Goal: Task Accomplishment & Management: Manage account settings

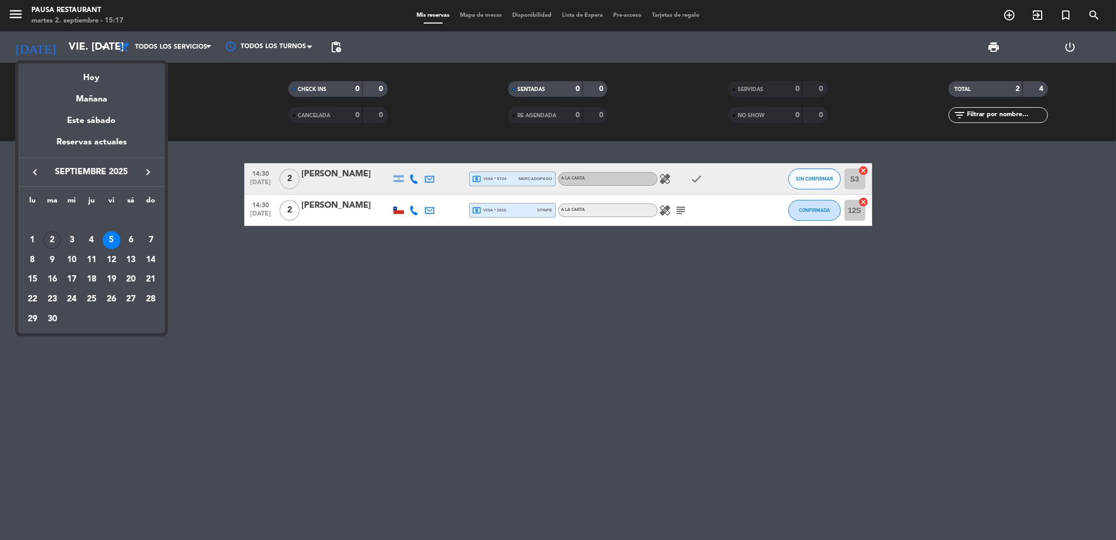
click at [76, 281] on div "17" at bounding box center [72, 280] width 18 height 18
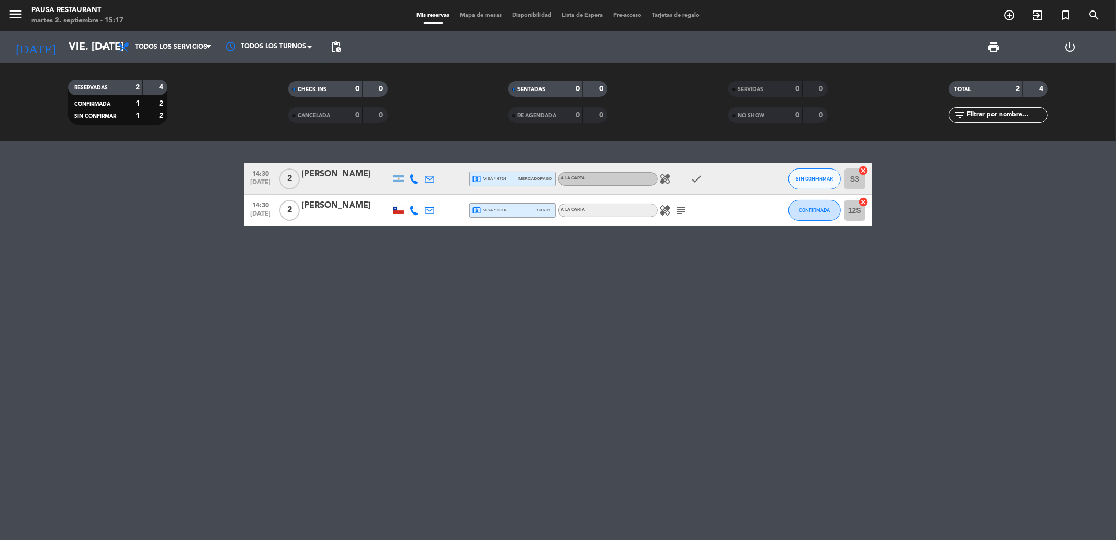
type input "mié. [DATE]"
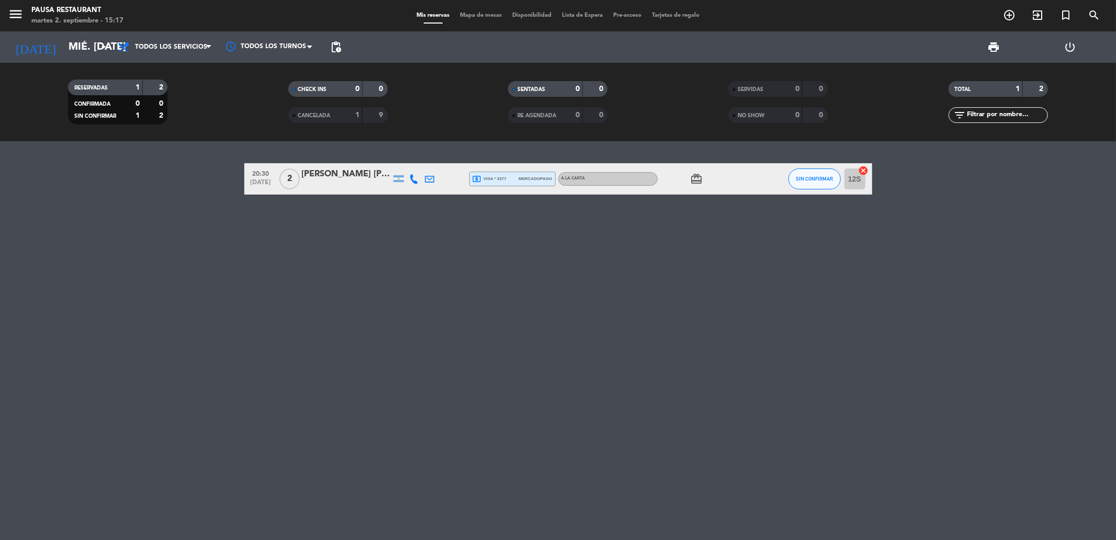
click at [365, 170] on div "[PERSON_NAME] [PERSON_NAME]" at bounding box center [346, 174] width 89 height 14
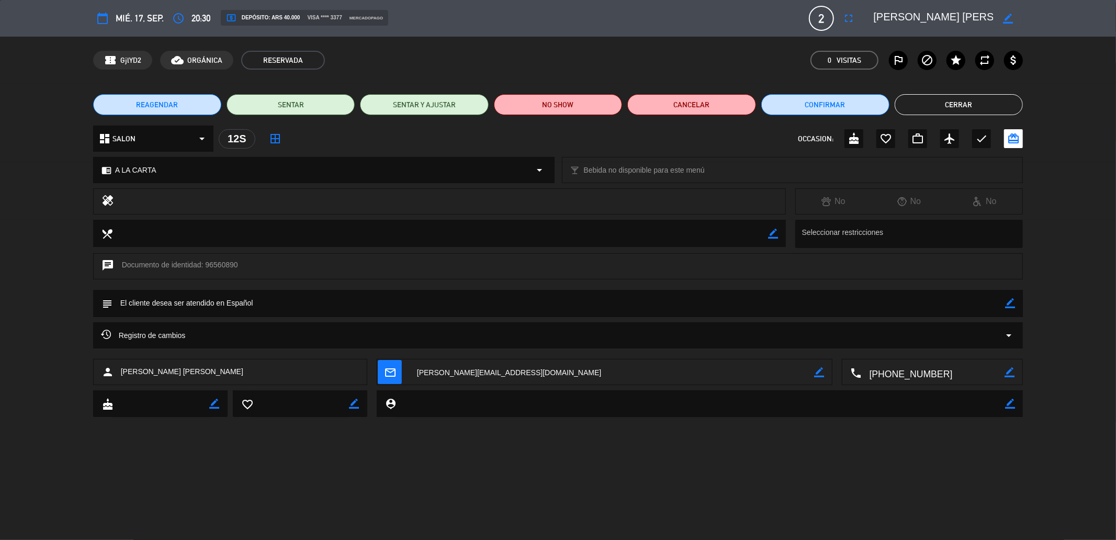
click at [175, 105] on span "REAGENDAR" at bounding box center [157, 104] width 42 height 11
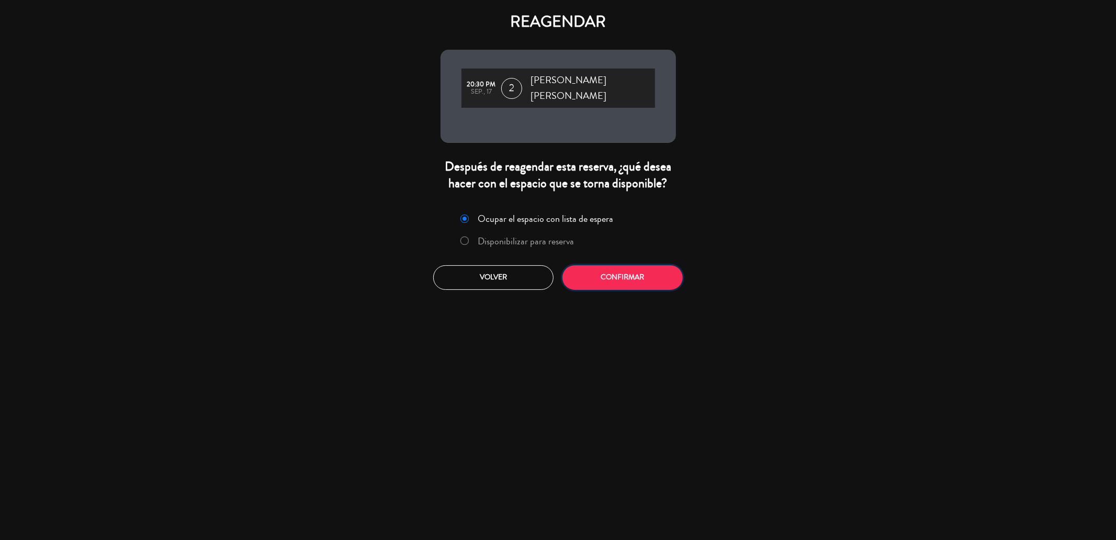
click at [595, 265] on button "Confirmar" at bounding box center [623, 277] width 120 height 25
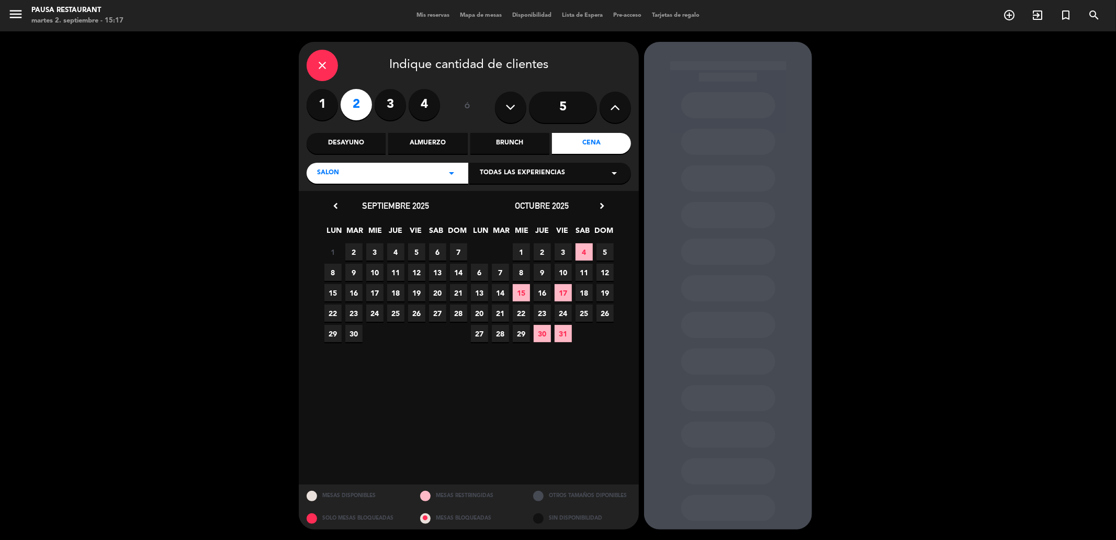
click at [334, 65] on div "close" at bounding box center [322, 65] width 31 height 31
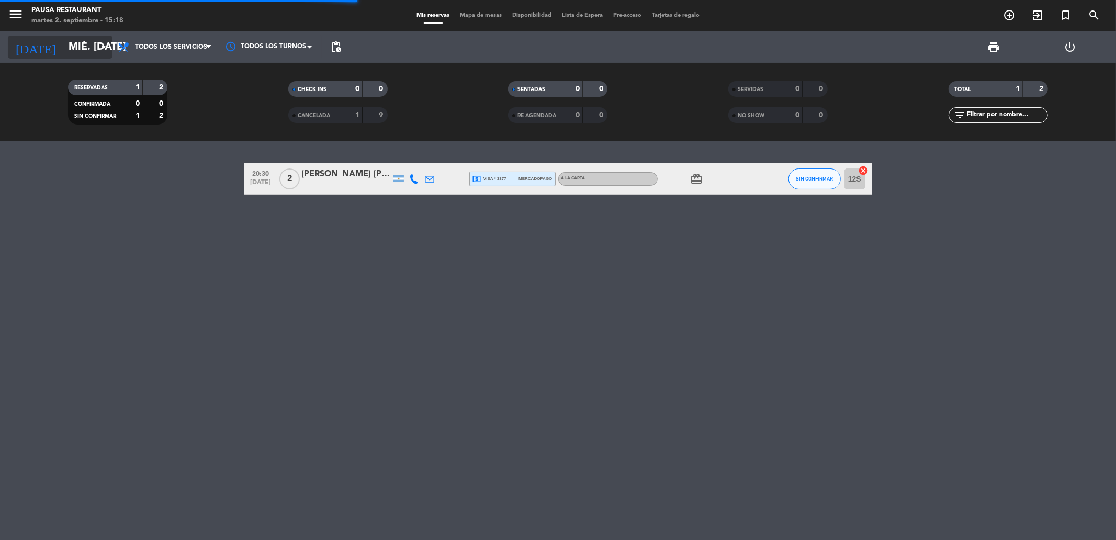
click at [79, 50] on input "mié. [DATE]" at bounding box center [129, 47] width 133 height 23
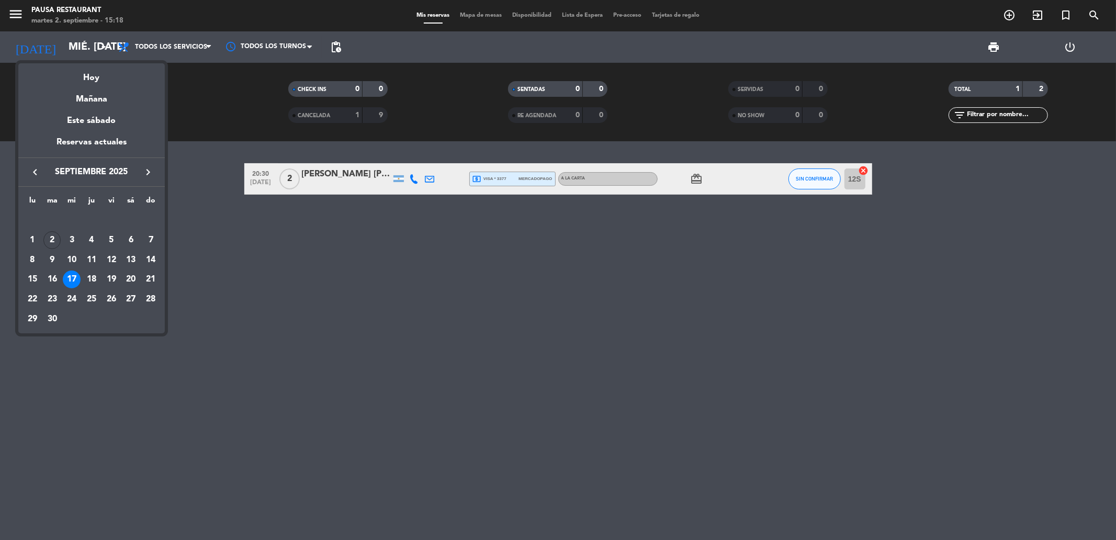
click at [30, 279] on div "15" at bounding box center [33, 280] width 18 height 18
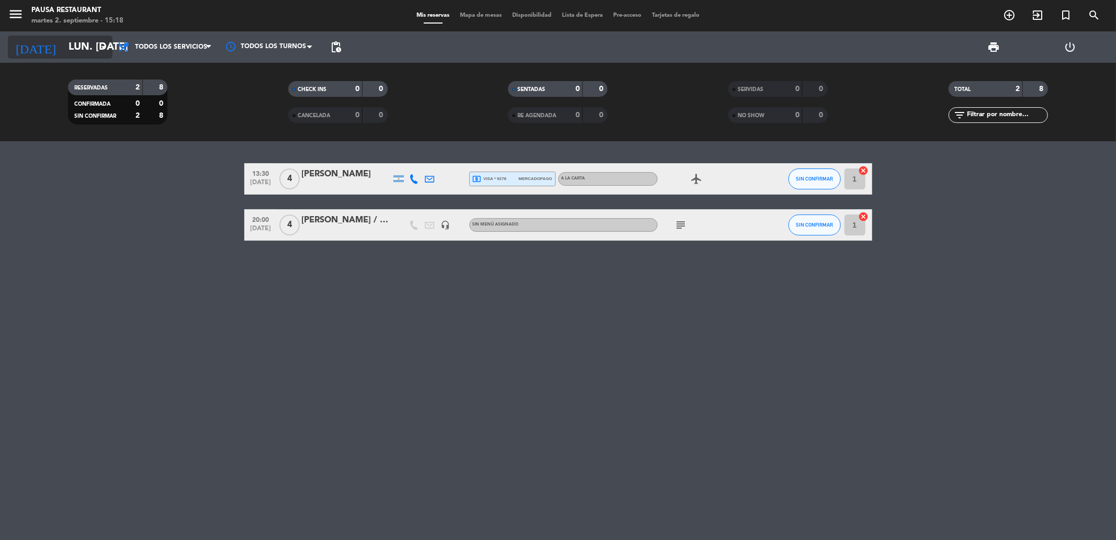
click at [111, 54] on input "lun. [DATE]" at bounding box center [129, 47] width 133 height 23
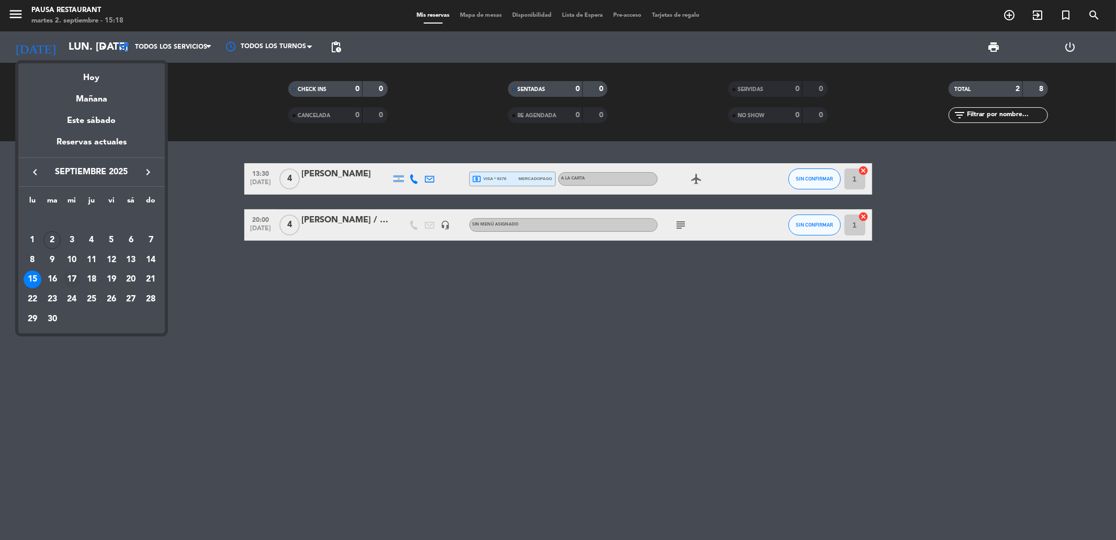
click at [69, 280] on div "17" at bounding box center [72, 280] width 18 height 18
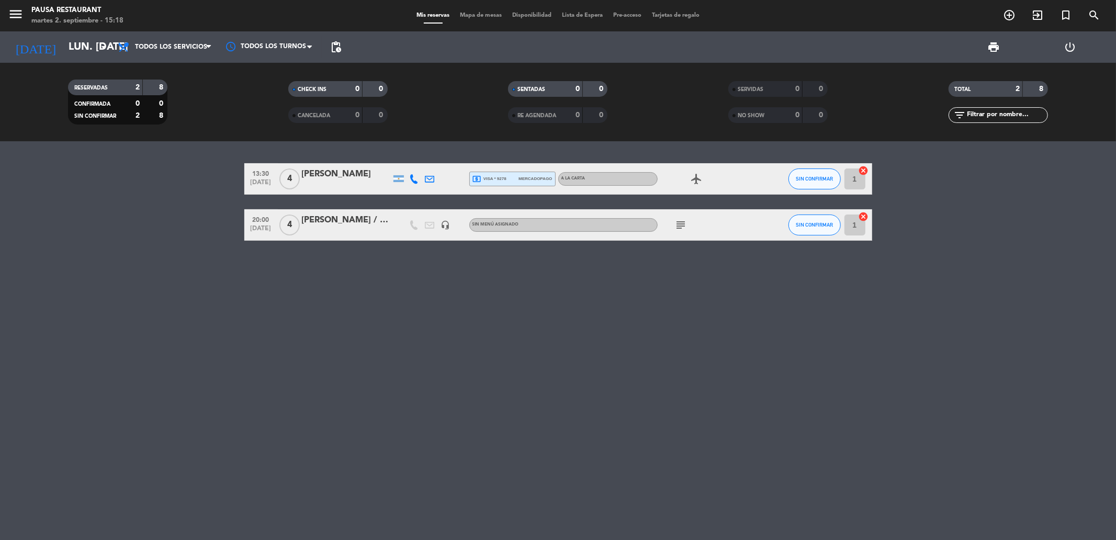
type input "mié. [DATE]"
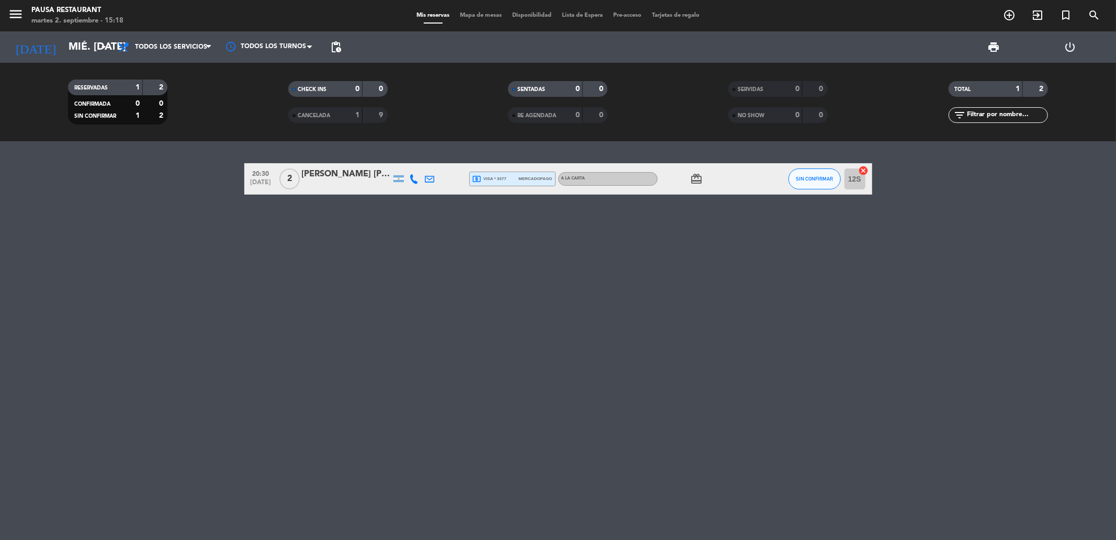
click at [348, 170] on div "[PERSON_NAME] [PERSON_NAME]" at bounding box center [346, 174] width 89 height 14
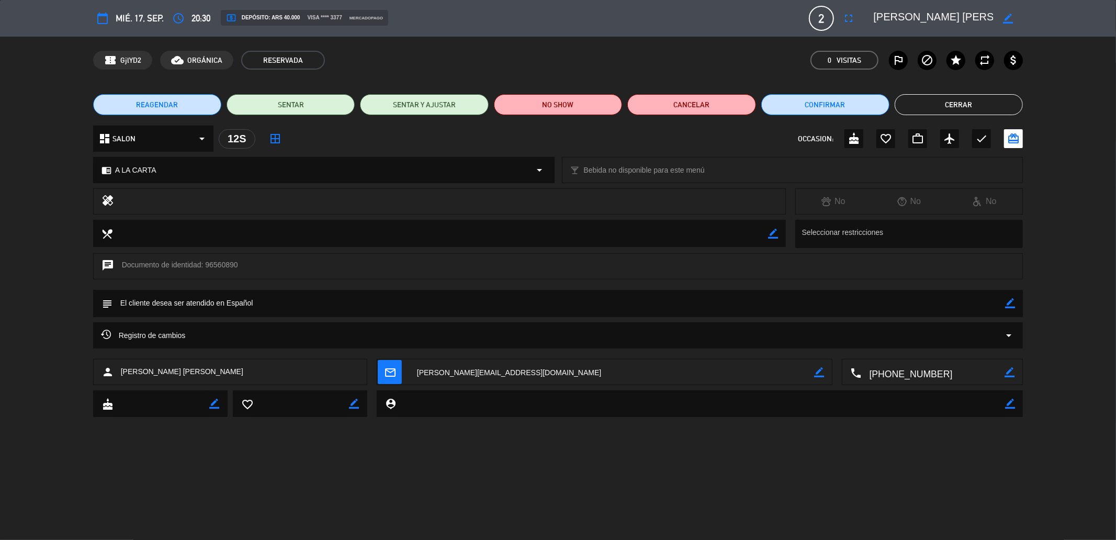
click at [181, 105] on button "REAGENDAR" at bounding box center [157, 104] width 128 height 21
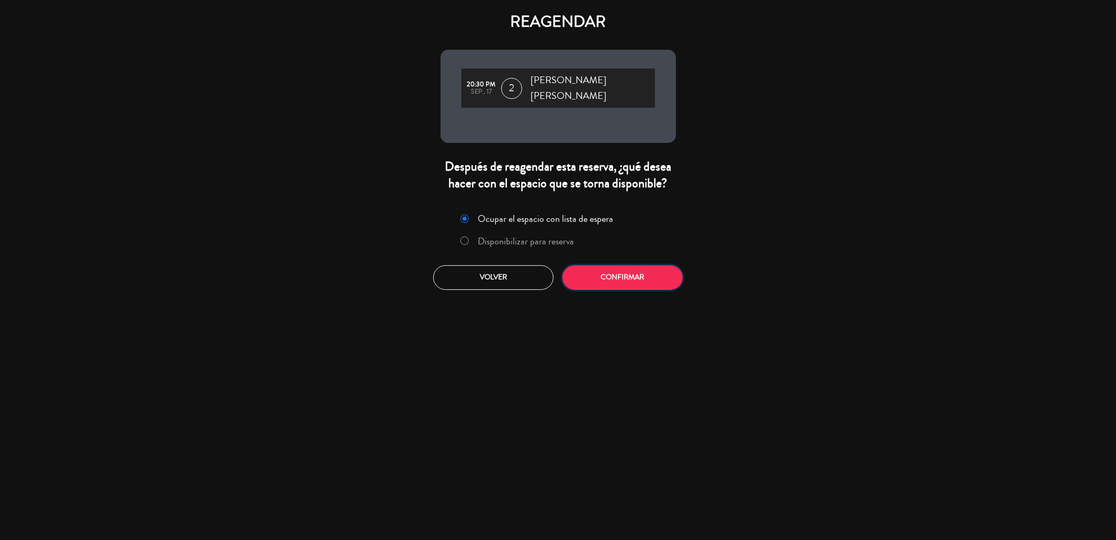
click at [633, 265] on button "Confirmar" at bounding box center [623, 277] width 120 height 25
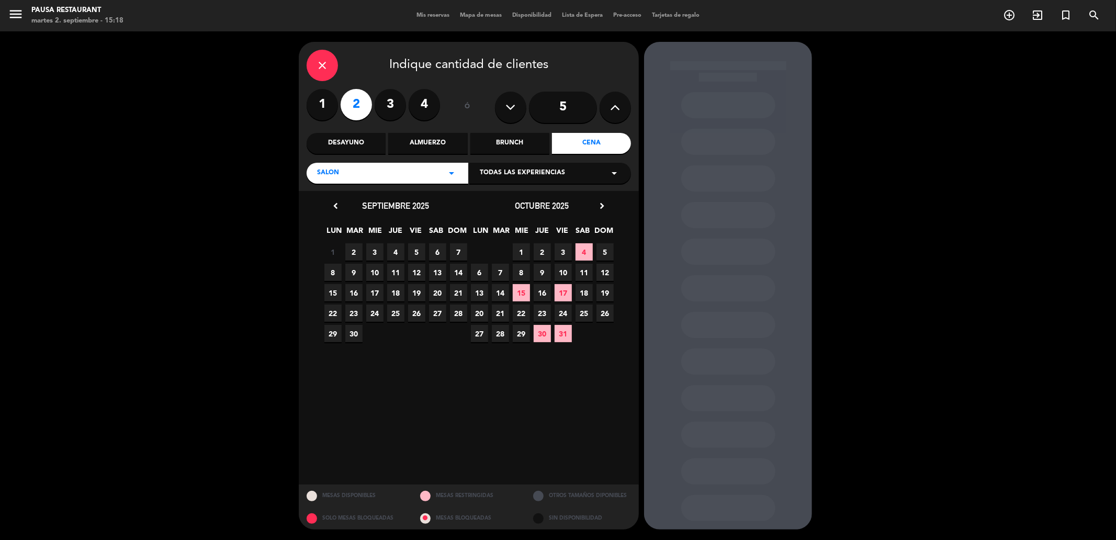
click at [332, 288] on span "15" at bounding box center [333, 292] width 17 height 17
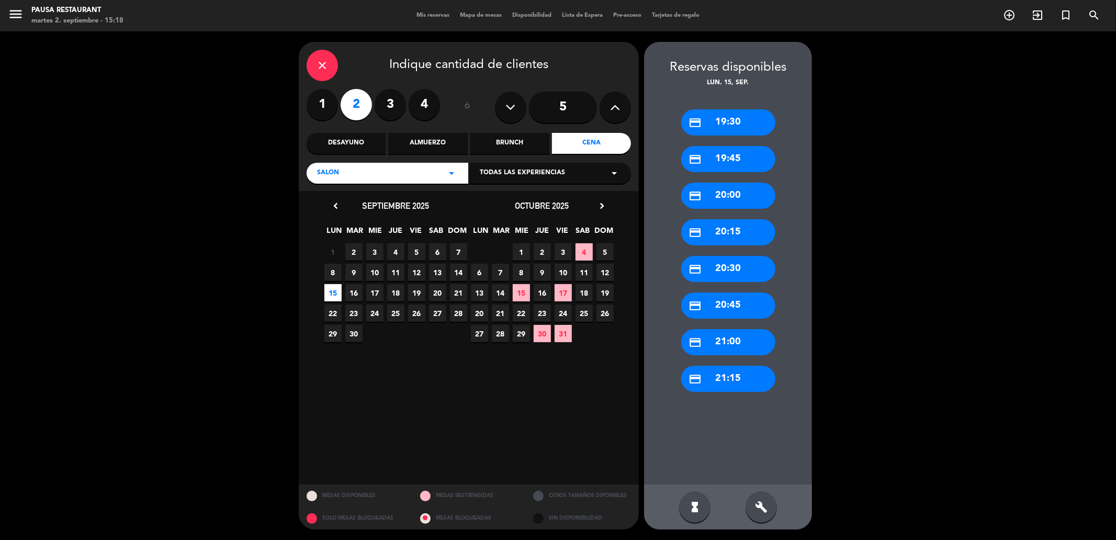
click at [707, 271] on div "credit_card 20:30" at bounding box center [728, 269] width 94 height 26
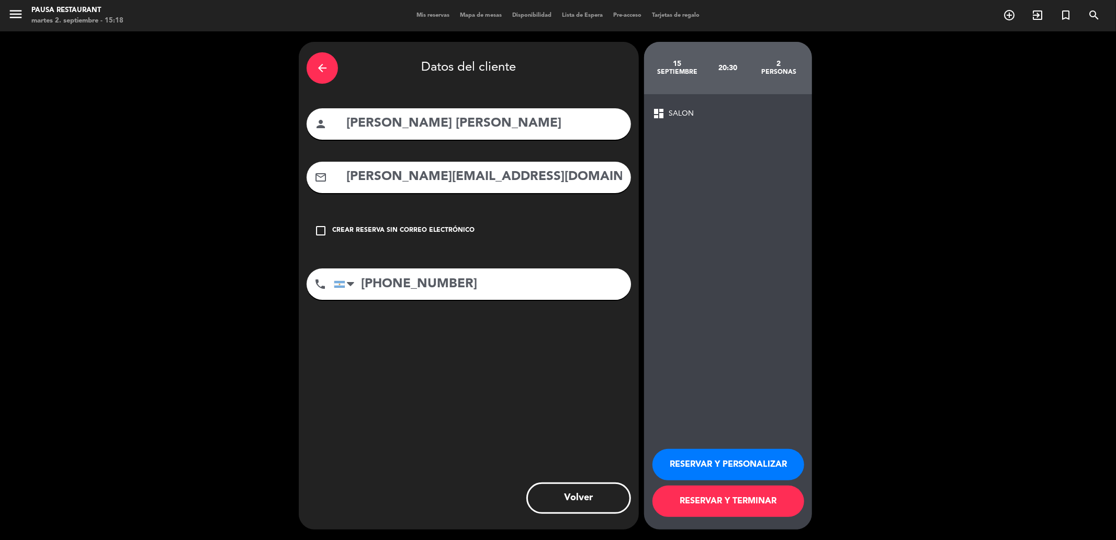
click at [735, 489] on button "RESERVAR Y TERMINAR" at bounding box center [729, 501] width 152 height 31
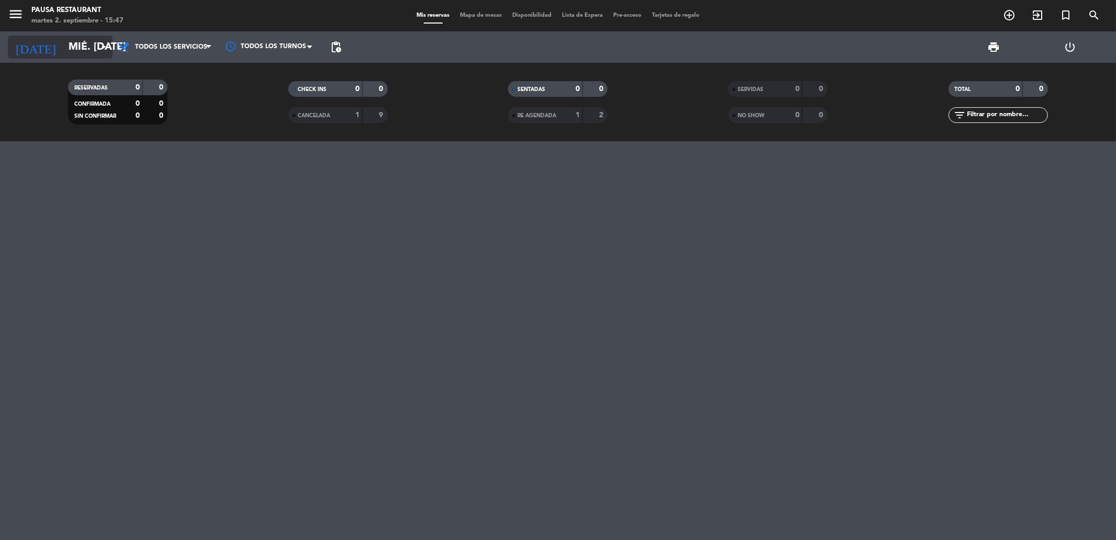
click at [98, 49] on icon "arrow_drop_down" at bounding box center [103, 47] width 13 height 13
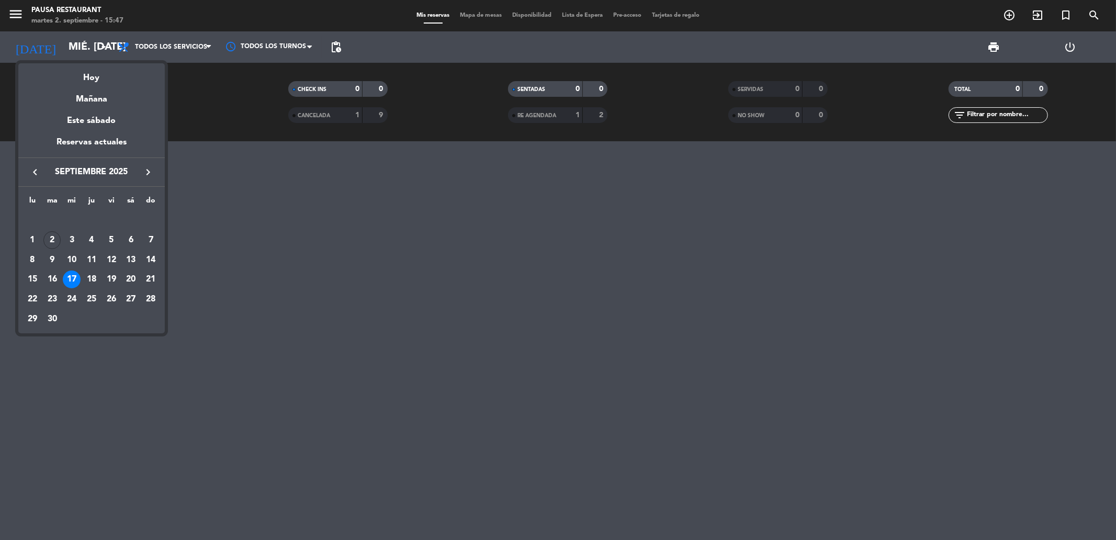
click at [42, 172] on button "keyboard_arrow_left" at bounding box center [35, 172] width 19 height 14
click at [113, 212] on div "1" at bounding box center [112, 220] width 18 height 18
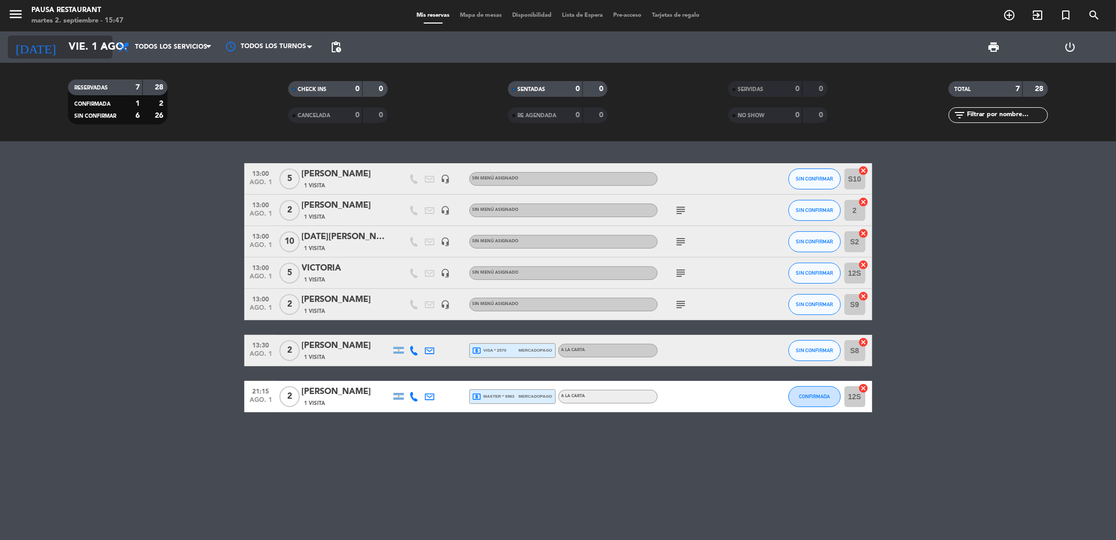
click at [77, 44] on input "vie. 1 ago." at bounding box center [129, 47] width 133 height 23
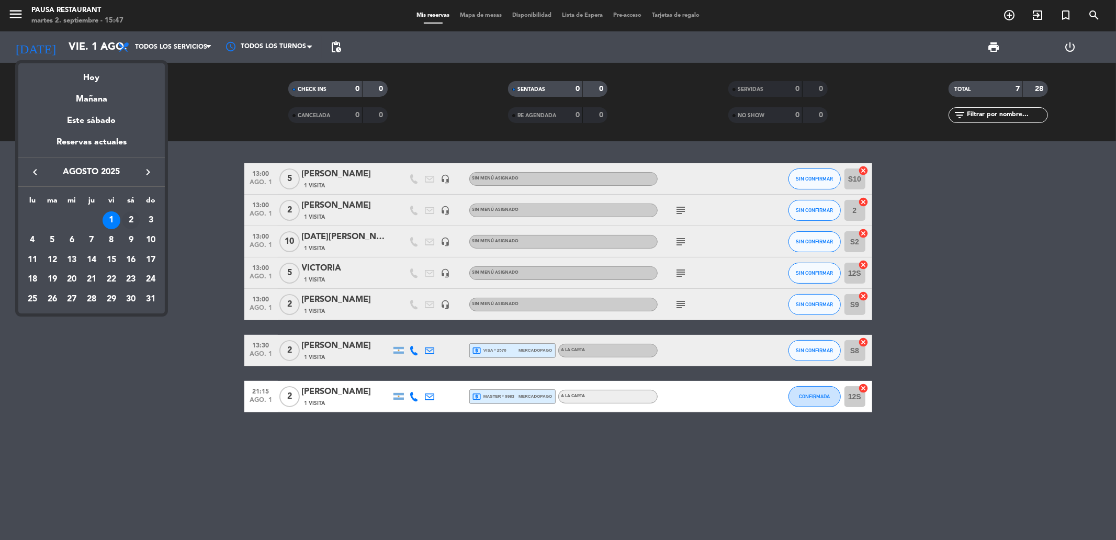
click at [128, 218] on div "2" at bounding box center [131, 220] width 18 height 18
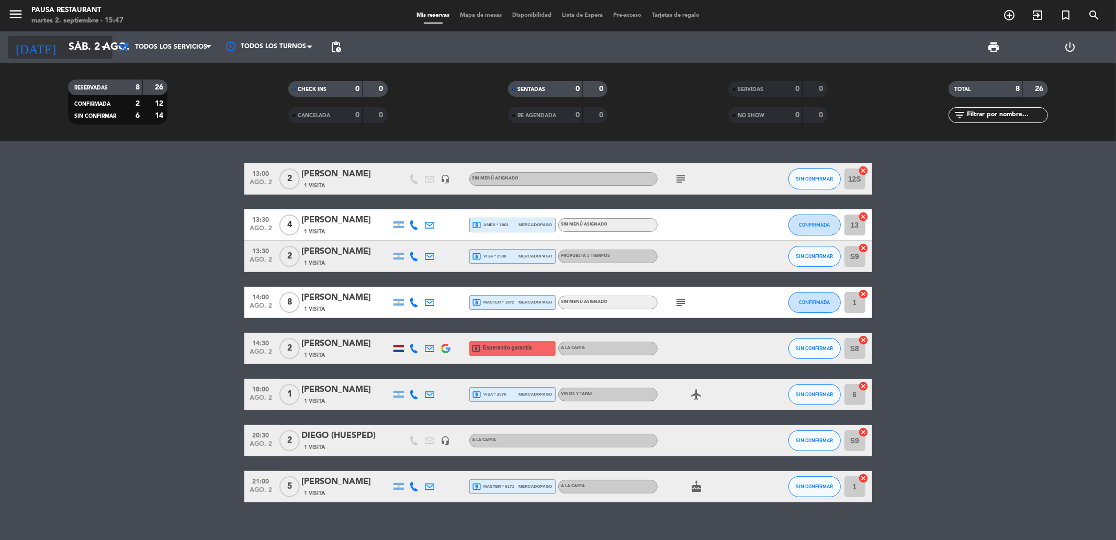
click at [63, 44] on input "sáb. 2 ago." at bounding box center [129, 47] width 133 height 23
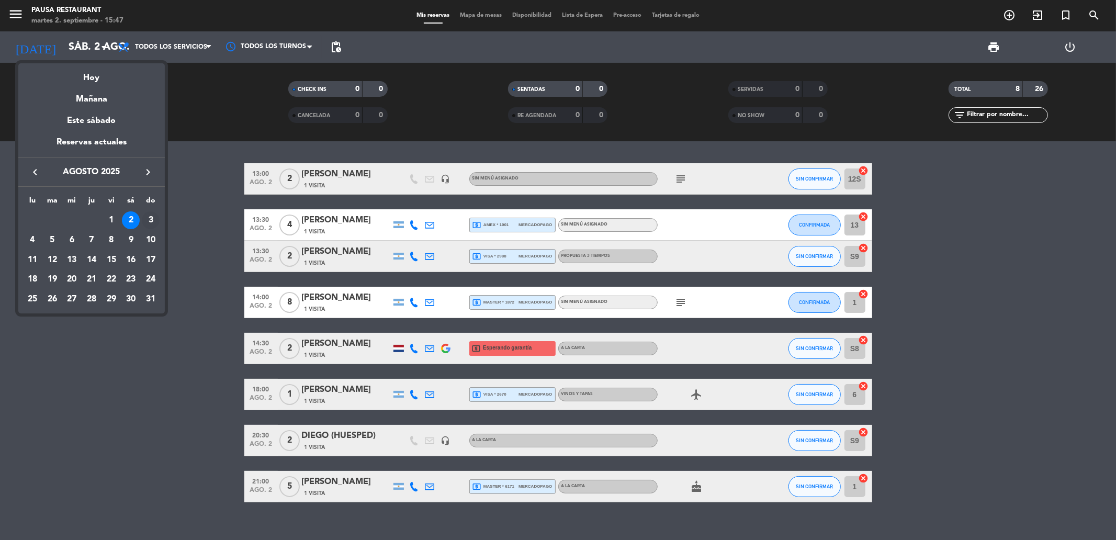
click at [148, 211] on div "3" at bounding box center [151, 220] width 18 height 18
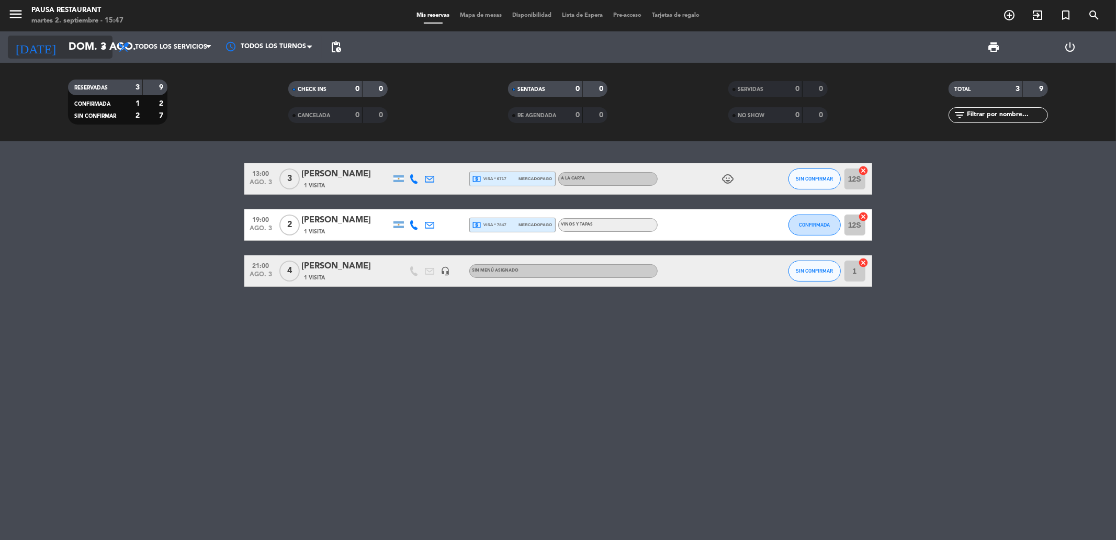
click at [69, 49] on input "dom. 3 ago." at bounding box center [129, 47] width 133 height 23
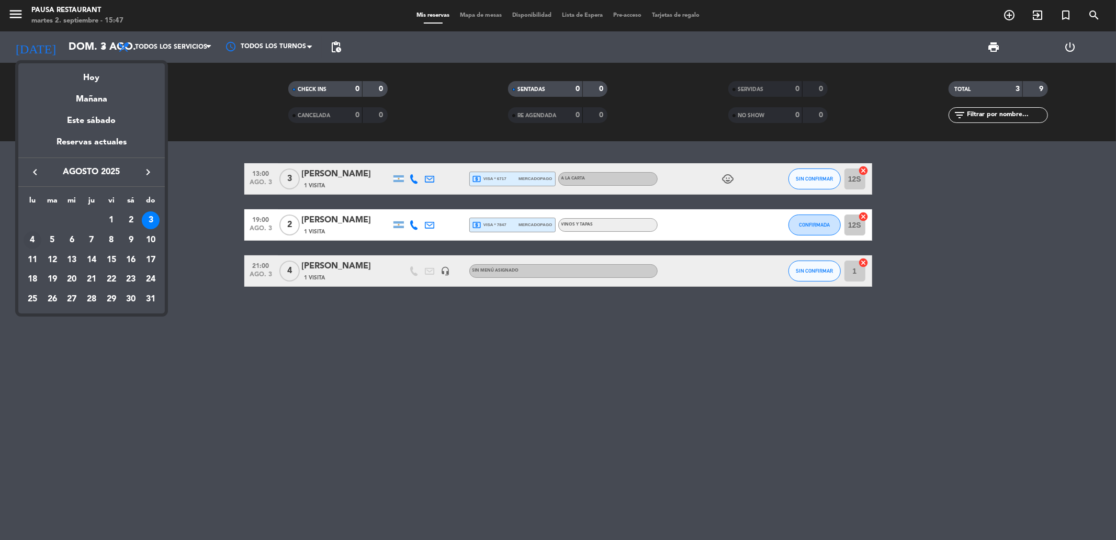
click at [33, 239] on div "4" at bounding box center [33, 240] width 18 height 18
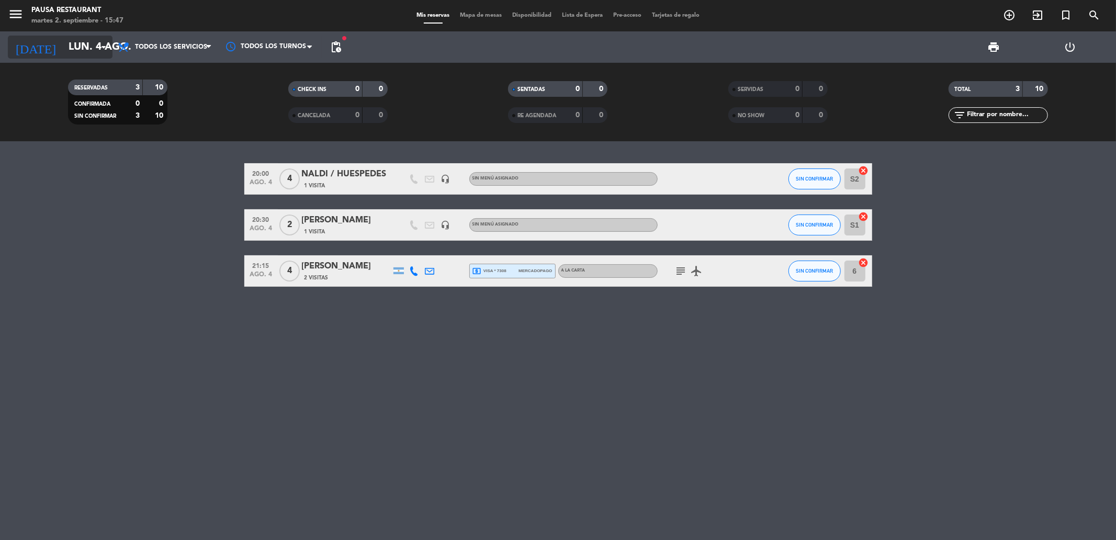
click at [63, 40] on input "lun. 4 ago." at bounding box center [129, 47] width 133 height 23
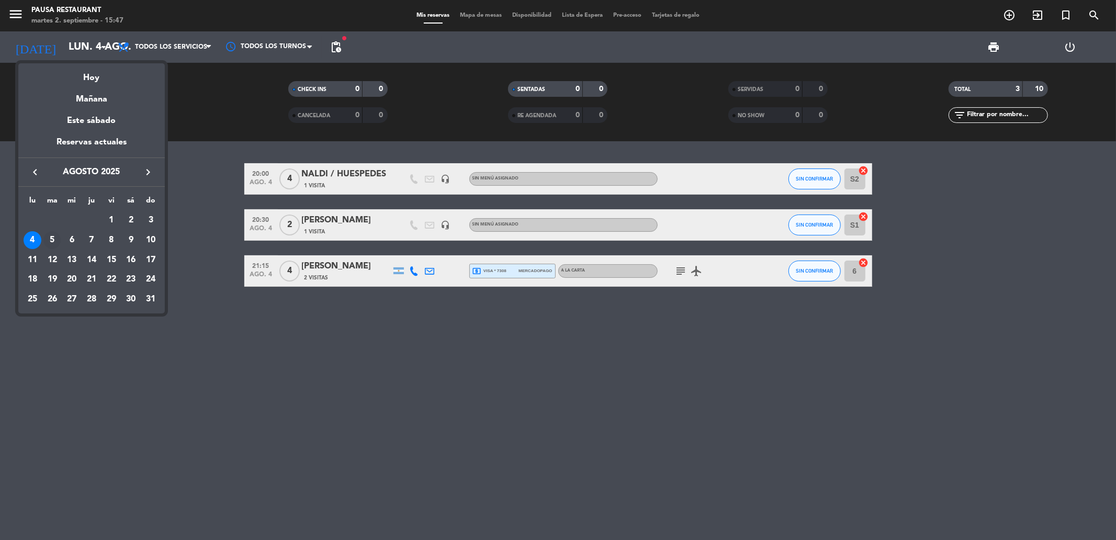
click at [56, 244] on div "5" at bounding box center [52, 240] width 18 height 18
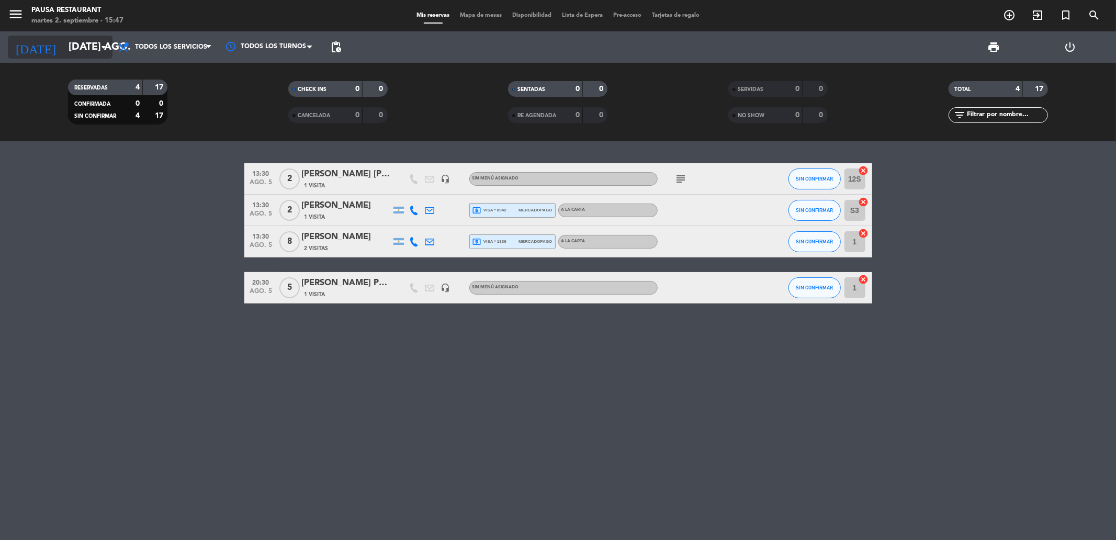
click at [81, 42] on input "[DATE] ago." at bounding box center [129, 47] width 133 height 23
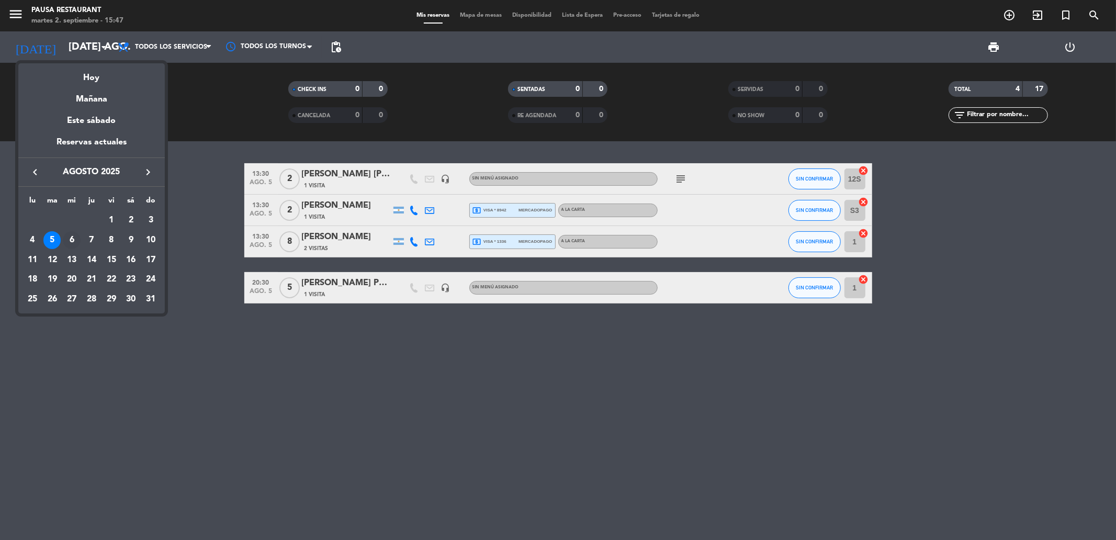
click at [72, 232] on div "6" at bounding box center [72, 240] width 18 height 18
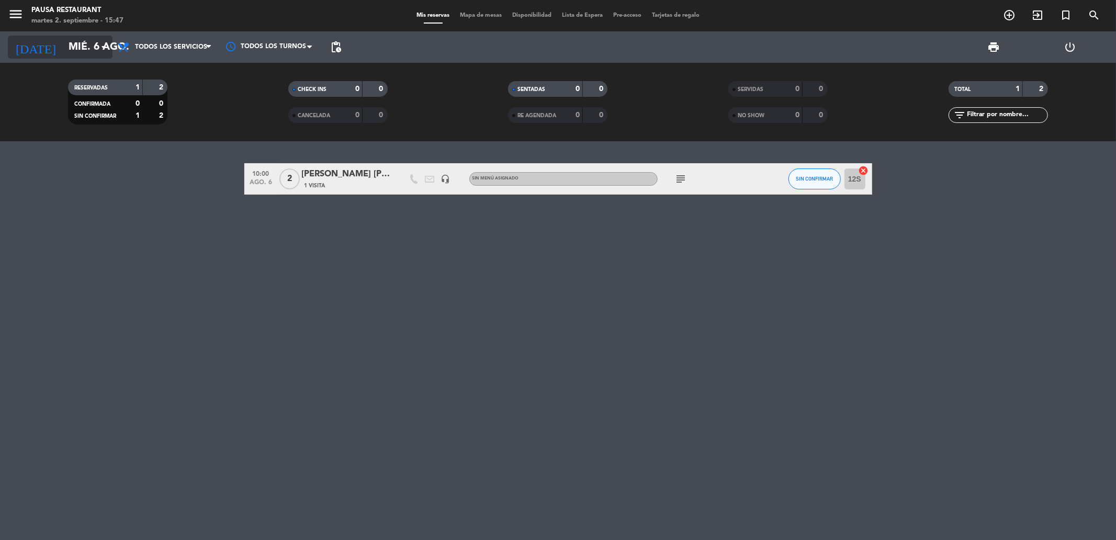
click at [86, 49] on input "mié. 6 ago." at bounding box center [129, 47] width 133 height 23
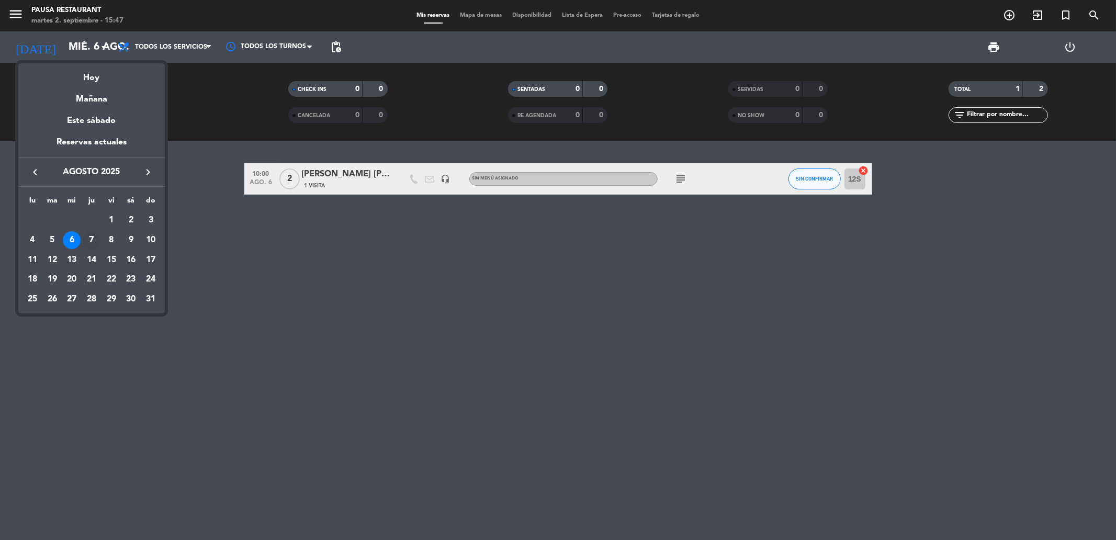
click at [88, 238] on div "7" at bounding box center [92, 240] width 18 height 18
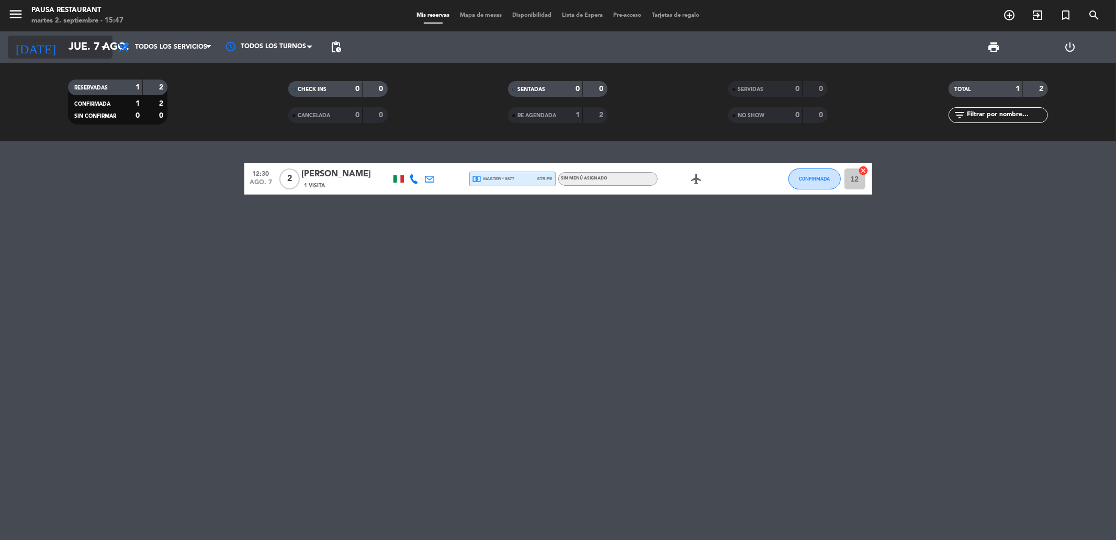
click at [90, 44] on input "jue. 7 ago." at bounding box center [129, 47] width 133 height 23
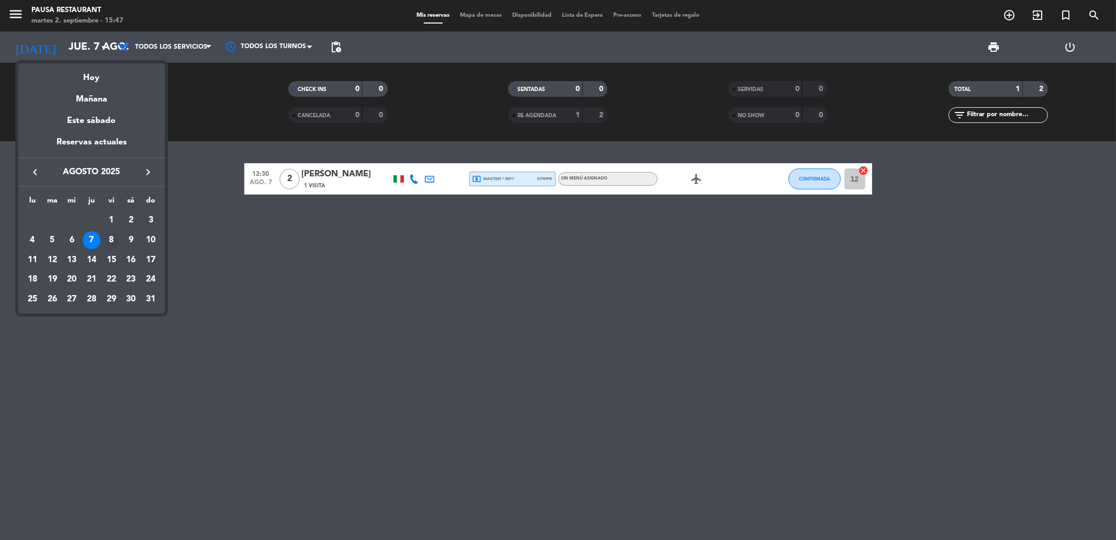
click at [107, 241] on div "8" at bounding box center [112, 240] width 18 height 18
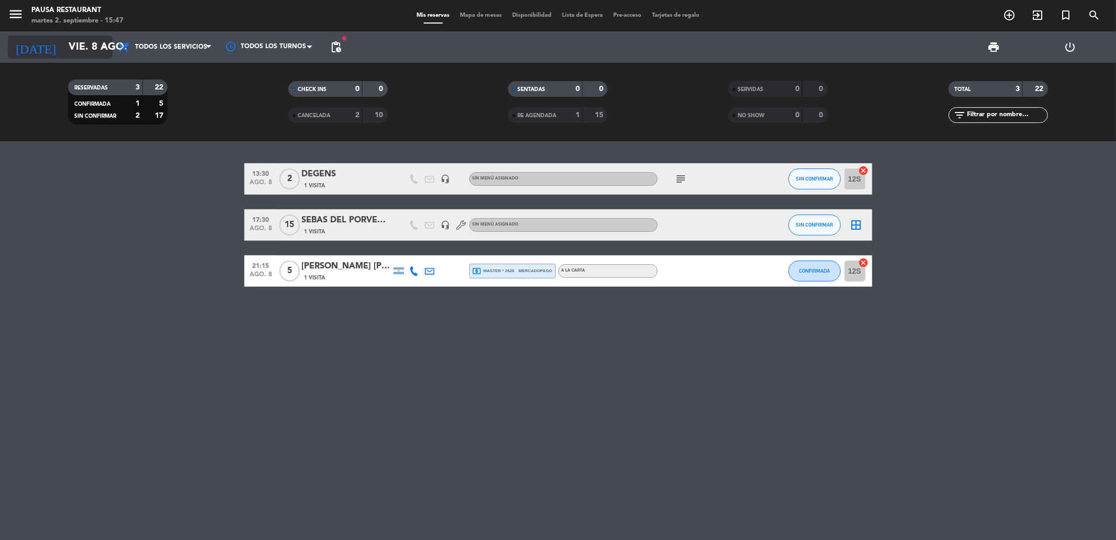
click at [103, 51] on icon "arrow_drop_down" at bounding box center [103, 47] width 13 height 13
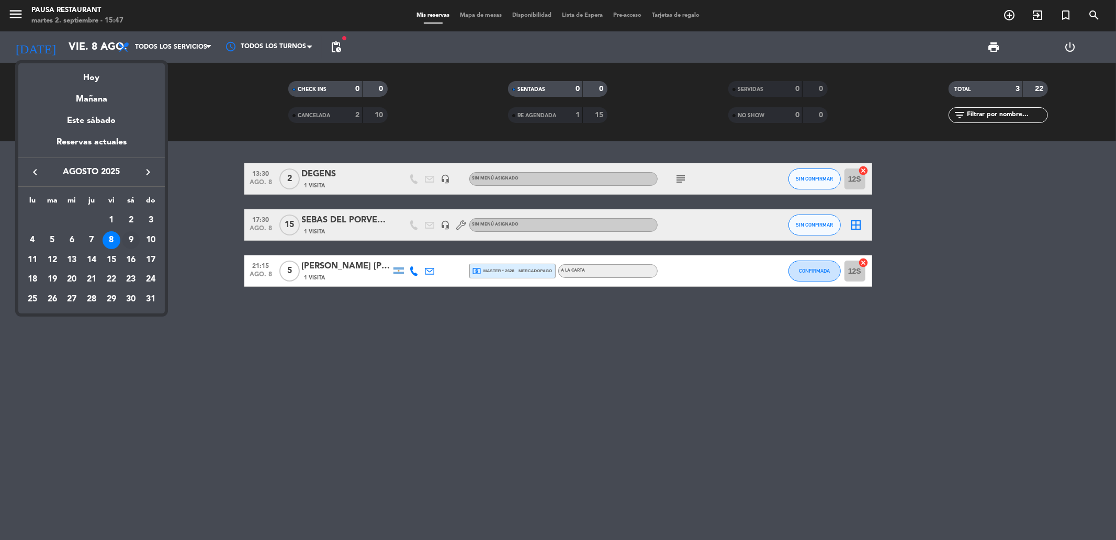
click at [126, 236] on div "9" at bounding box center [131, 240] width 18 height 18
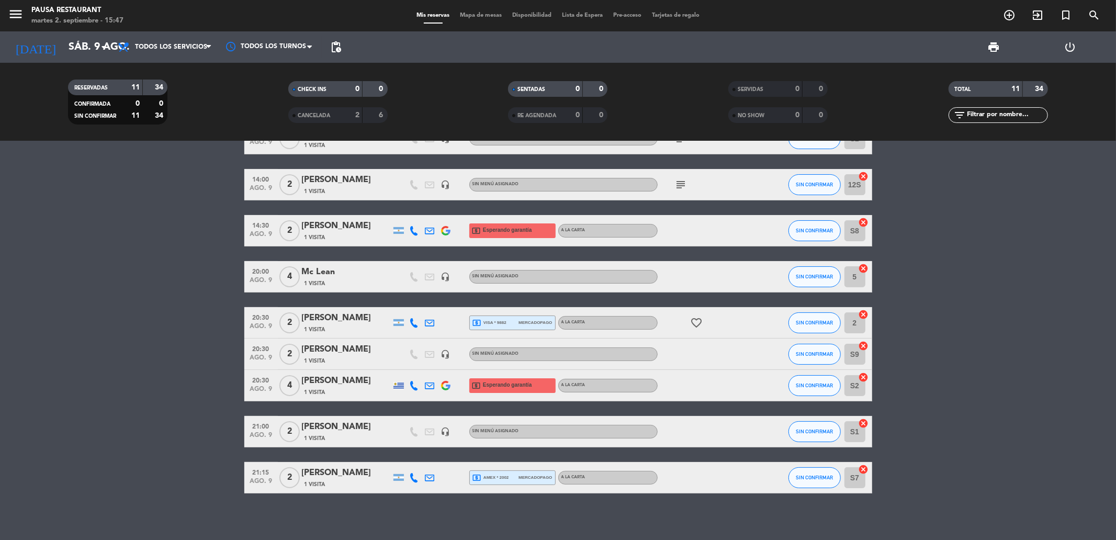
scroll to position [123, 0]
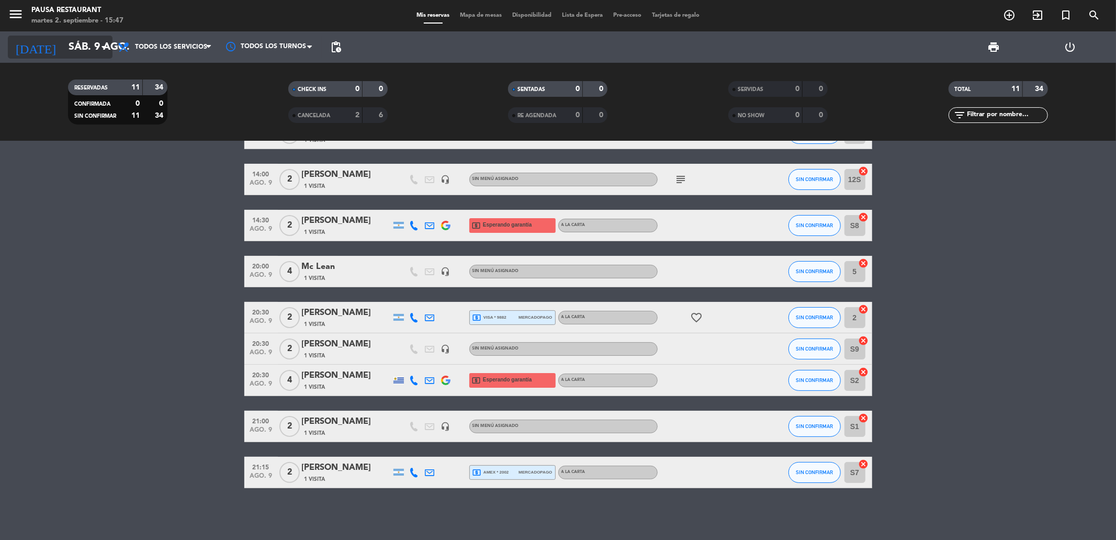
click at [91, 53] on input "sáb. 9 ago." at bounding box center [129, 47] width 133 height 23
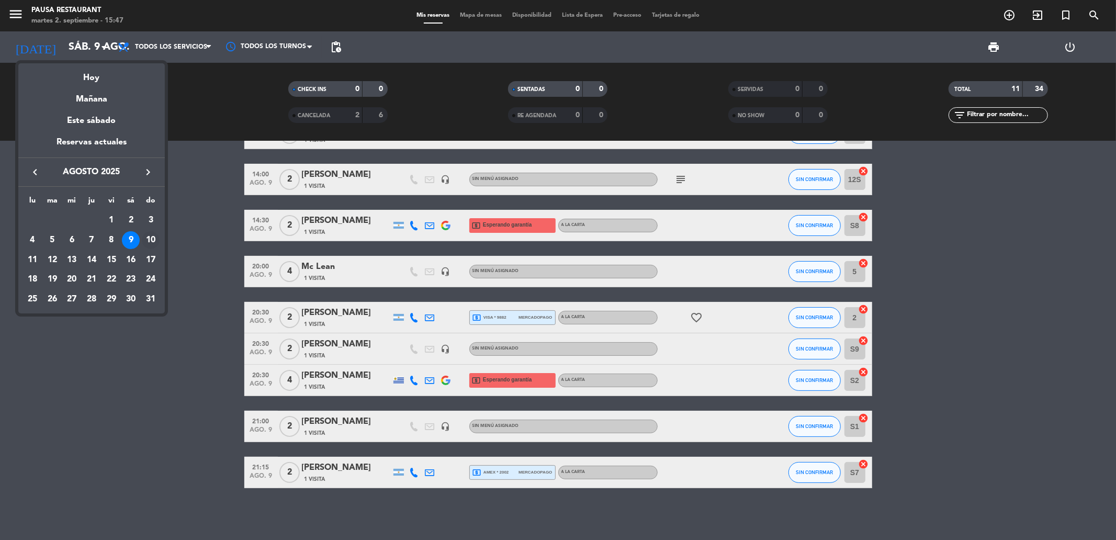
click at [152, 239] on div "10" at bounding box center [151, 240] width 18 height 18
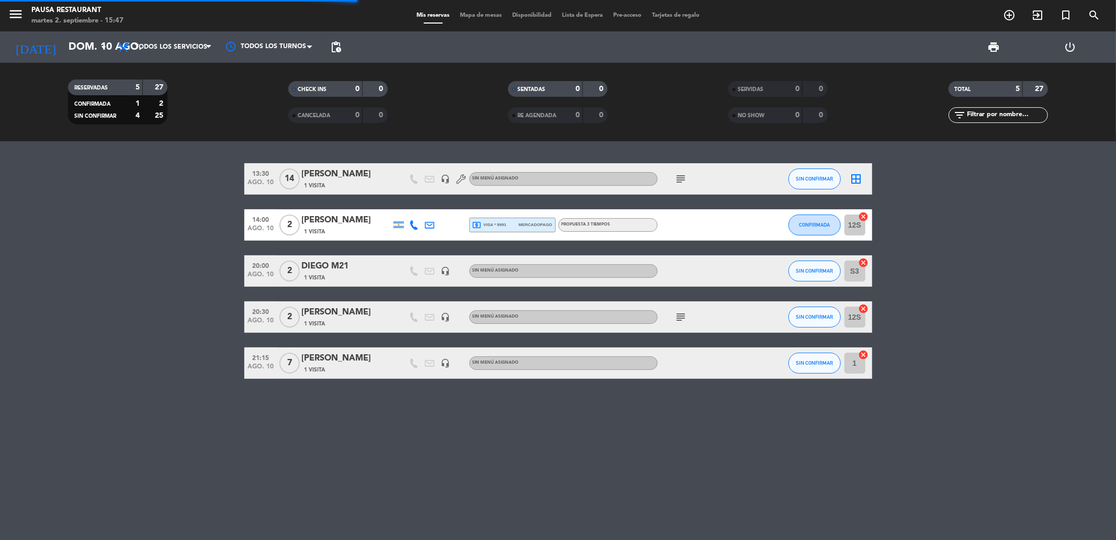
scroll to position [0, 0]
click at [99, 48] on icon "arrow_drop_down" at bounding box center [103, 47] width 13 height 13
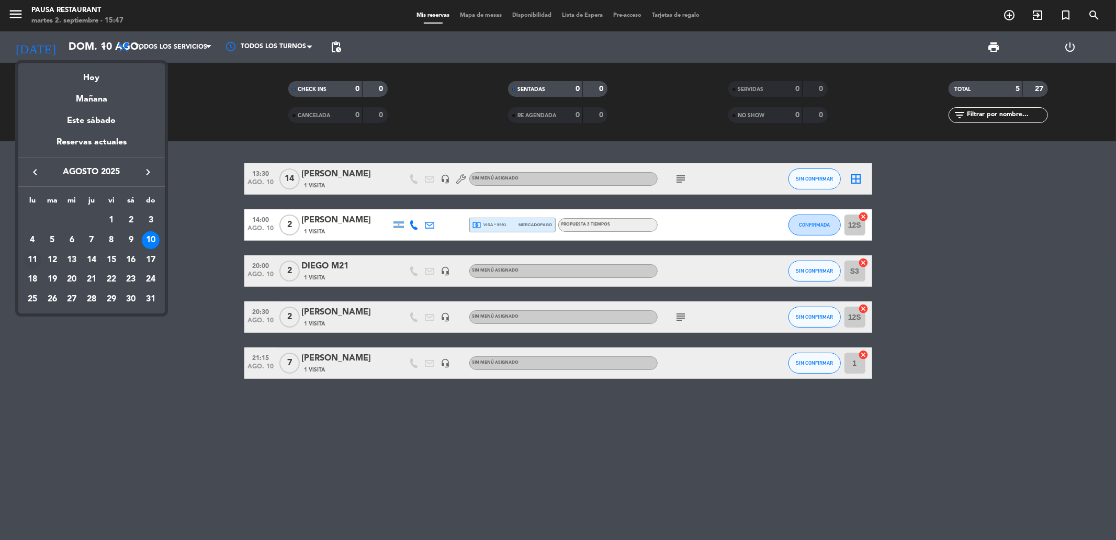
click at [29, 260] on div "11" at bounding box center [33, 260] width 18 height 18
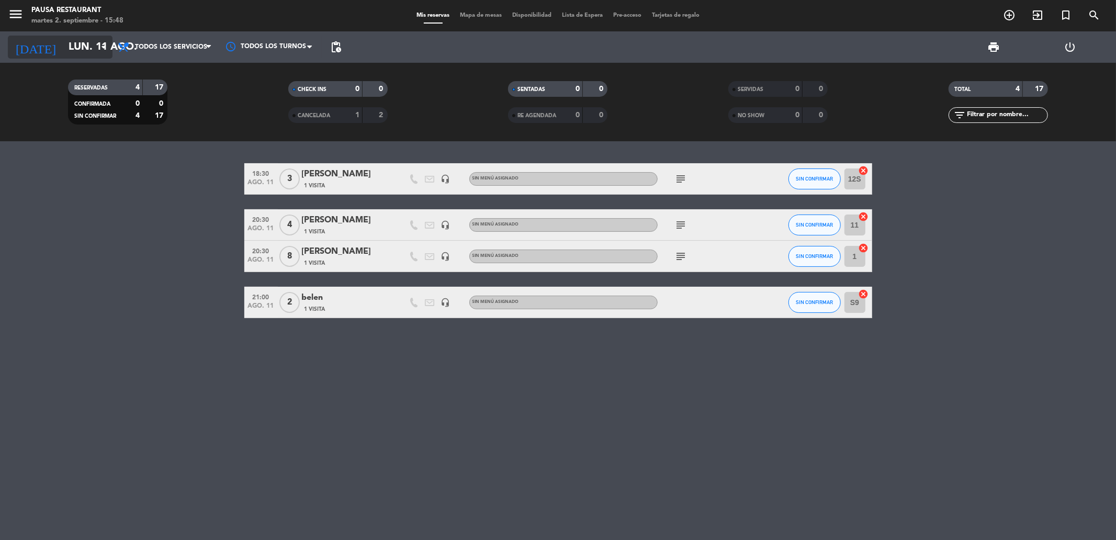
click at [63, 46] on input "lun. 11 ago." at bounding box center [129, 47] width 133 height 23
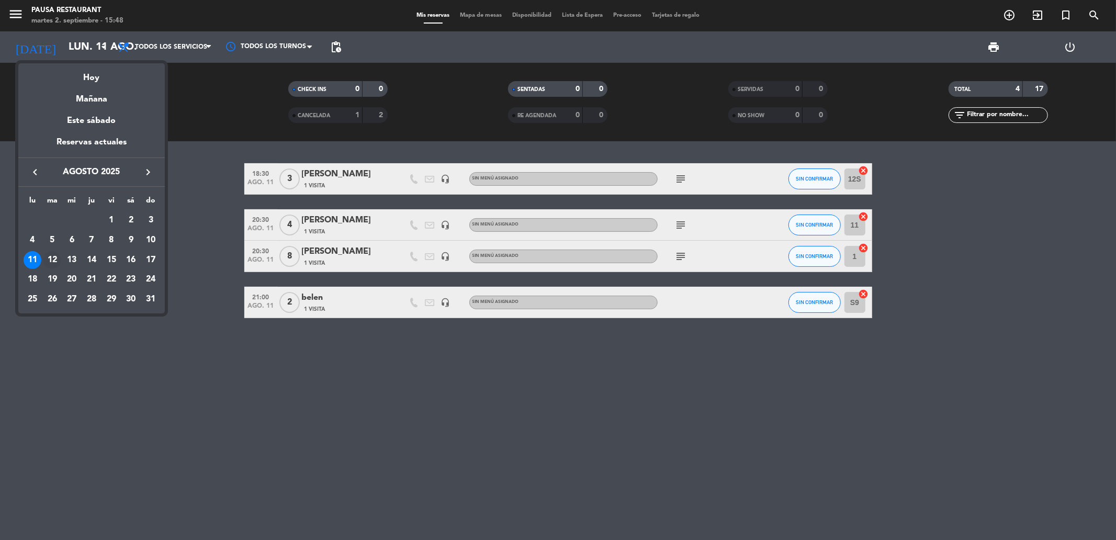
click at [54, 255] on div "12" at bounding box center [52, 260] width 18 height 18
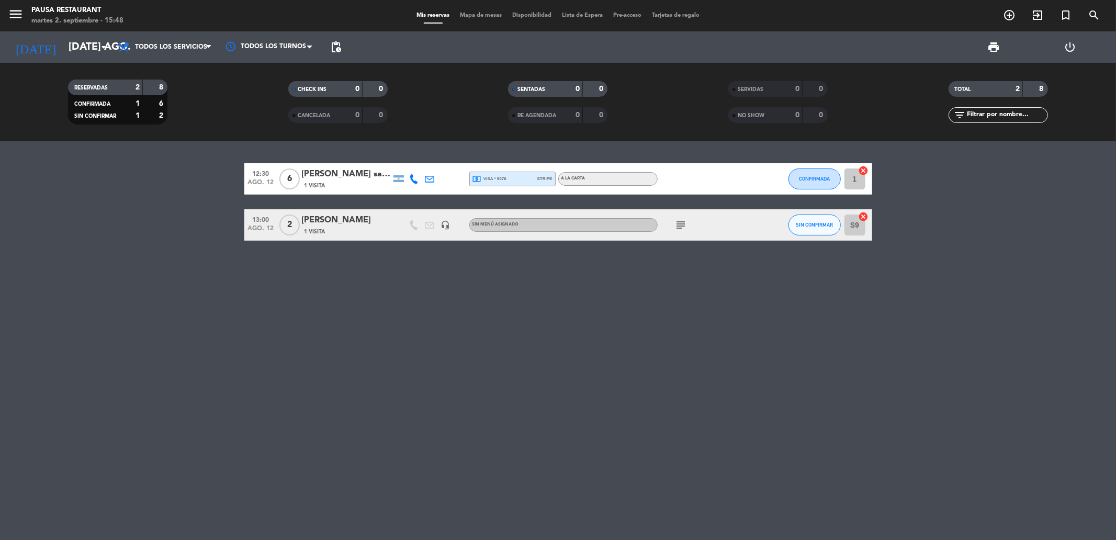
click at [485, 182] on span "local_atm visa * 9576" at bounding box center [490, 178] width 34 height 9
click at [101, 59] on div "[DATE] [DATE] ago. arrow_drop_down" at bounding box center [60, 46] width 105 height 31
click at [98, 43] on icon "arrow_drop_down" at bounding box center [103, 47] width 13 height 13
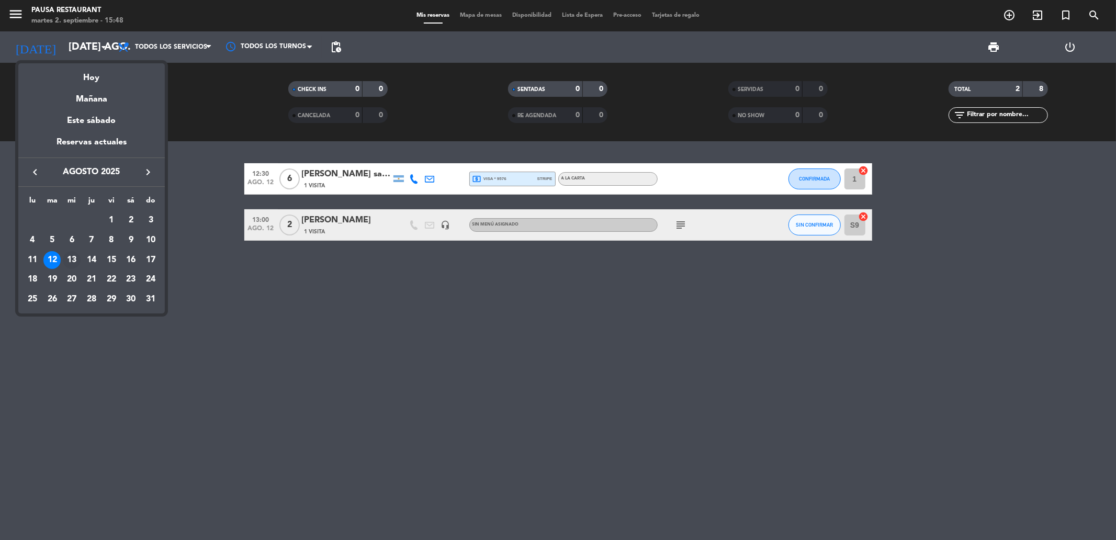
click at [71, 256] on div "13" at bounding box center [72, 260] width 18 height 18
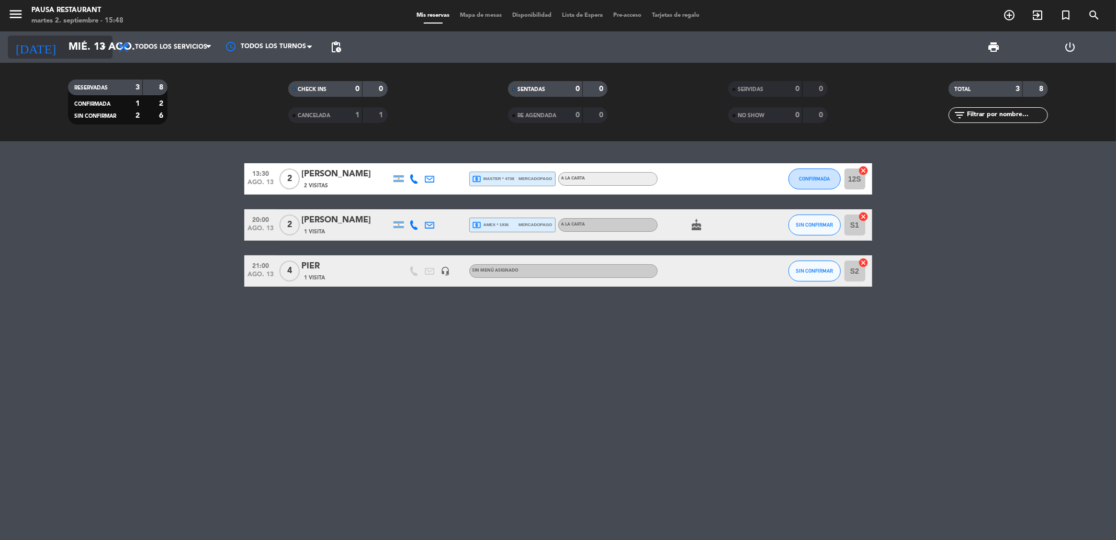
click at [91, 51] on input "mié. 13 ago." at bounding box center [129, 47] width 133 height 23
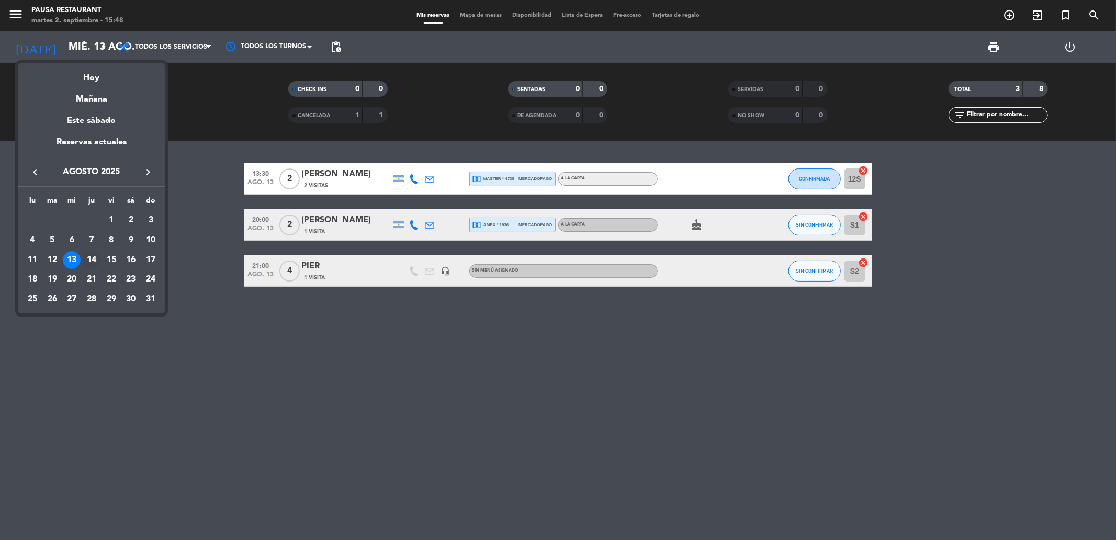
click at [96, 258] on div "14" at bounding box center [92, 260] width 18 height 18
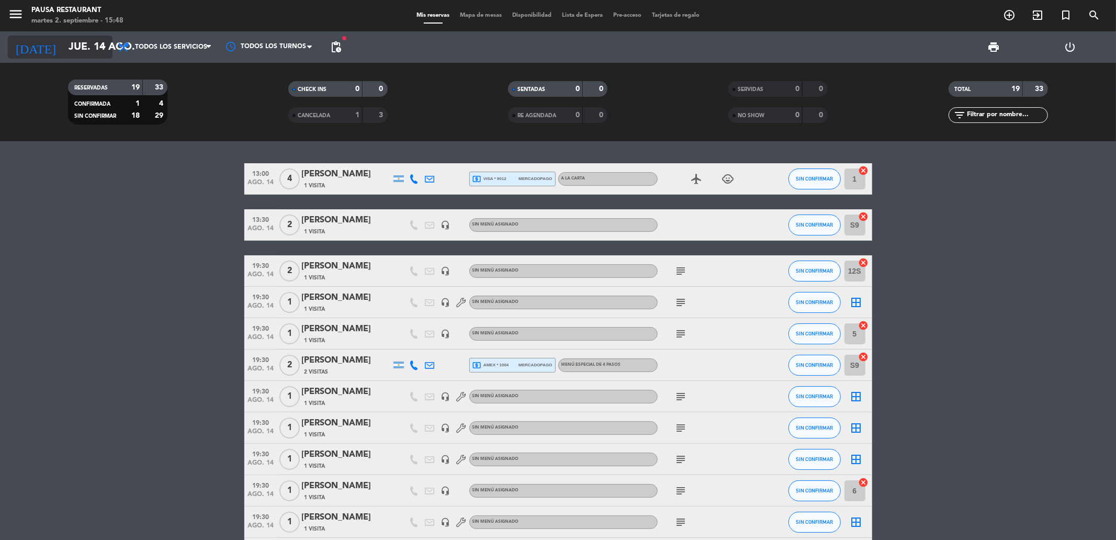
click at [79, 46] on input "jue. 14 ago." at bounding box center [129, 47] width 133 height 23
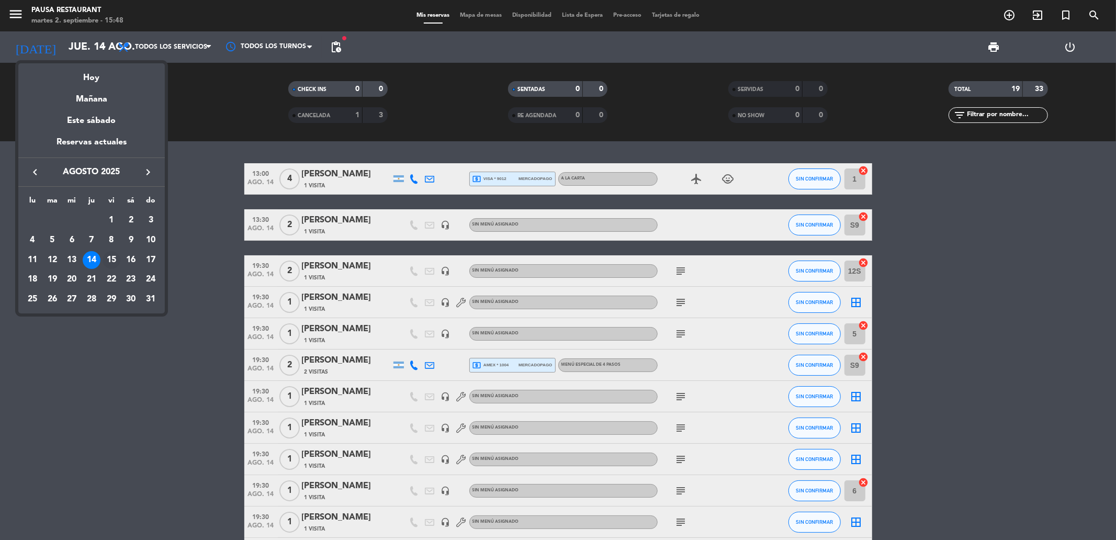
click at [108, 257] on div "15" at bounding box center [112, 260] width 18 height 18
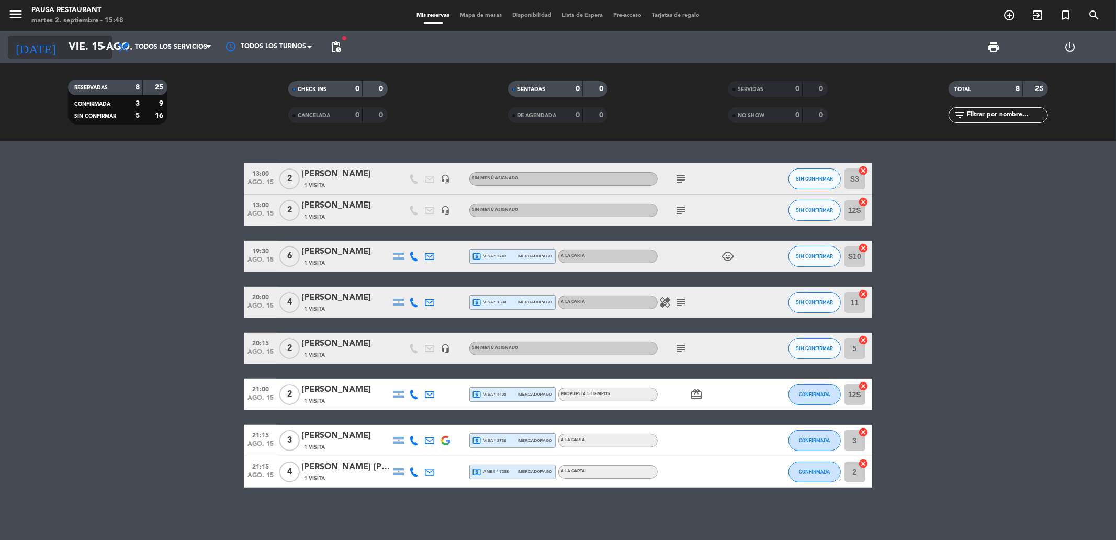
click at [83, 40] on input "vie. 15 ago." at bounding box center [129, 47] width 133 height 23
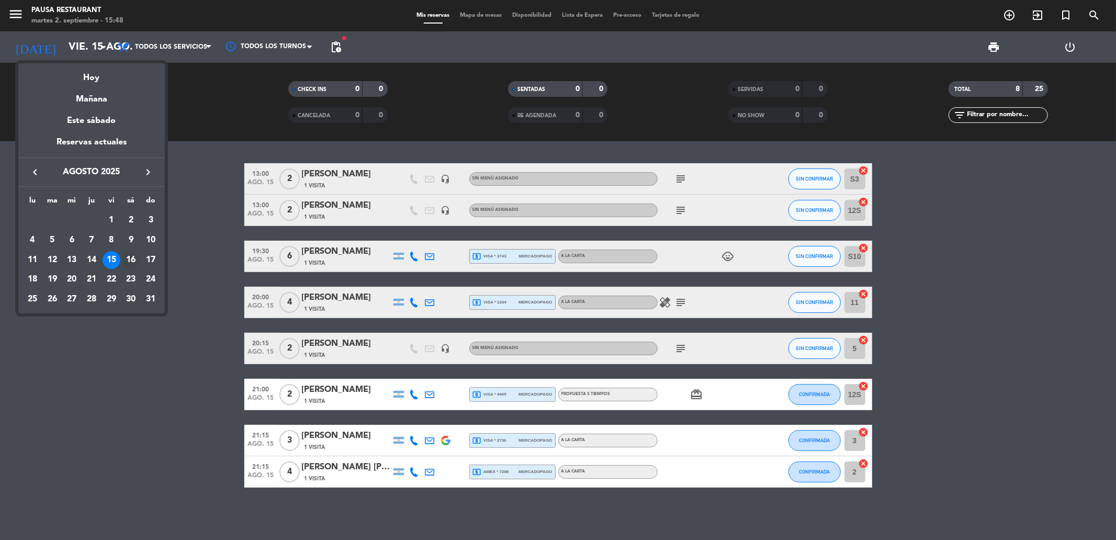
click at [131, 255] on div "16" at bounding box center [131, 260] width 18 height 18
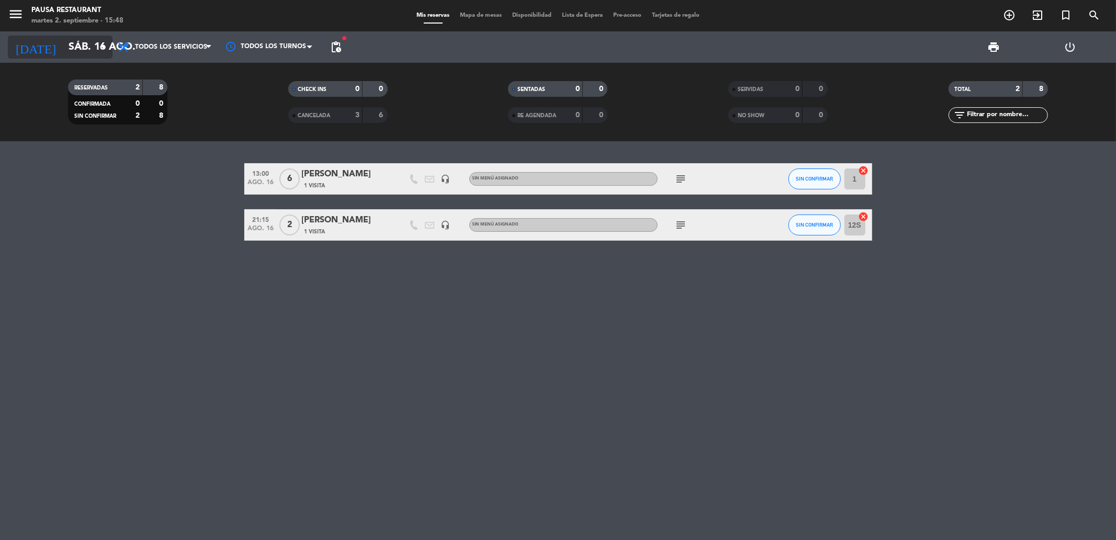
click at [90, 37] on input "sáb. 16 ago." at bounding box center [129, 47] width 133 height 23
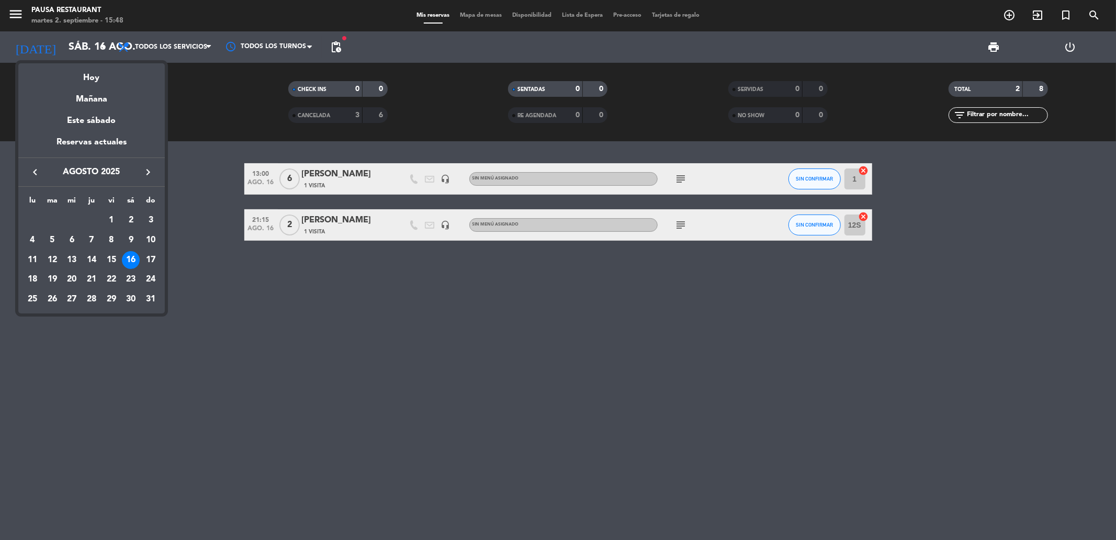
click at [155, 260] on div "17" at bounding box center [151, 260] width 18 height 18
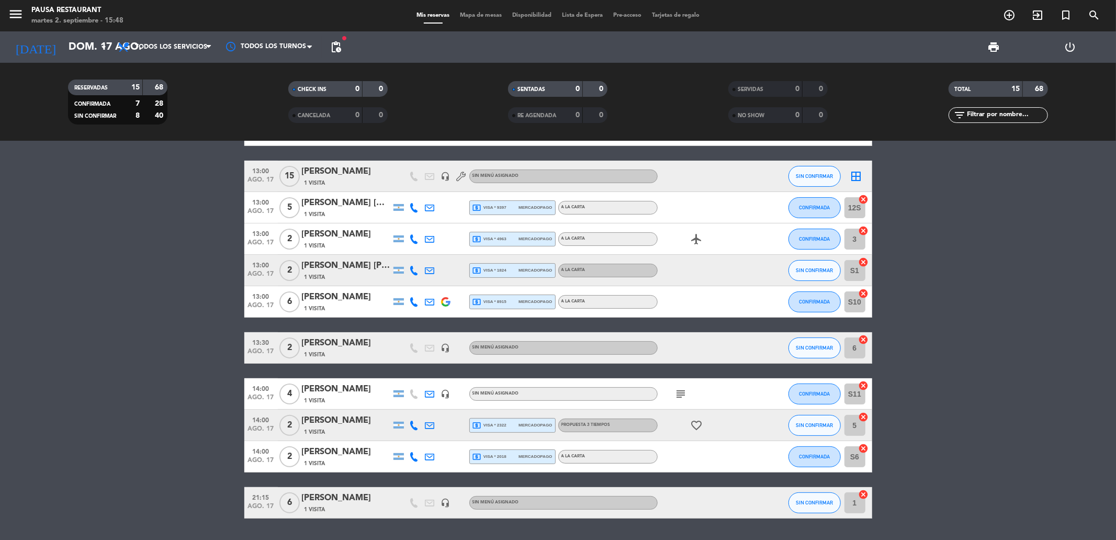
scroll to position [205, 0]
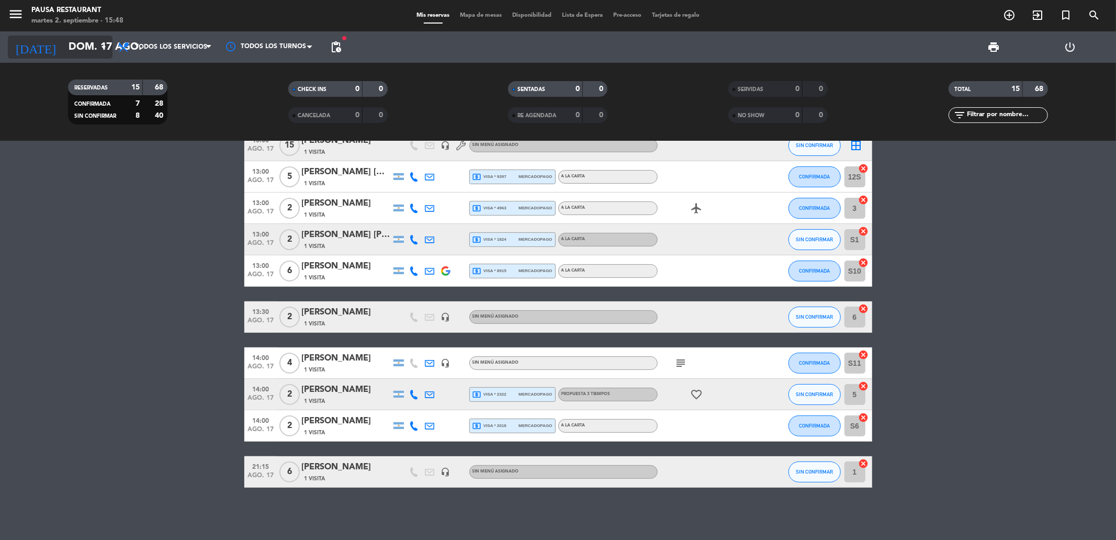
click at [82, 46] on input "dom. 17 ago." at bounding box center [129, 47] width 133 height 23
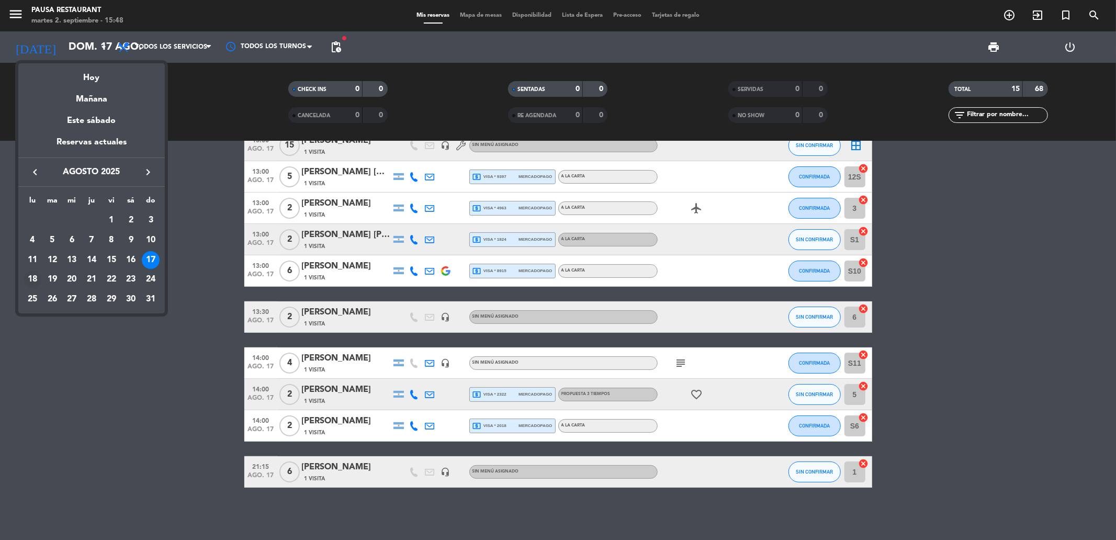
click at [27, 282] on div "18" at bounding box center [33, 280] width 18 height 18
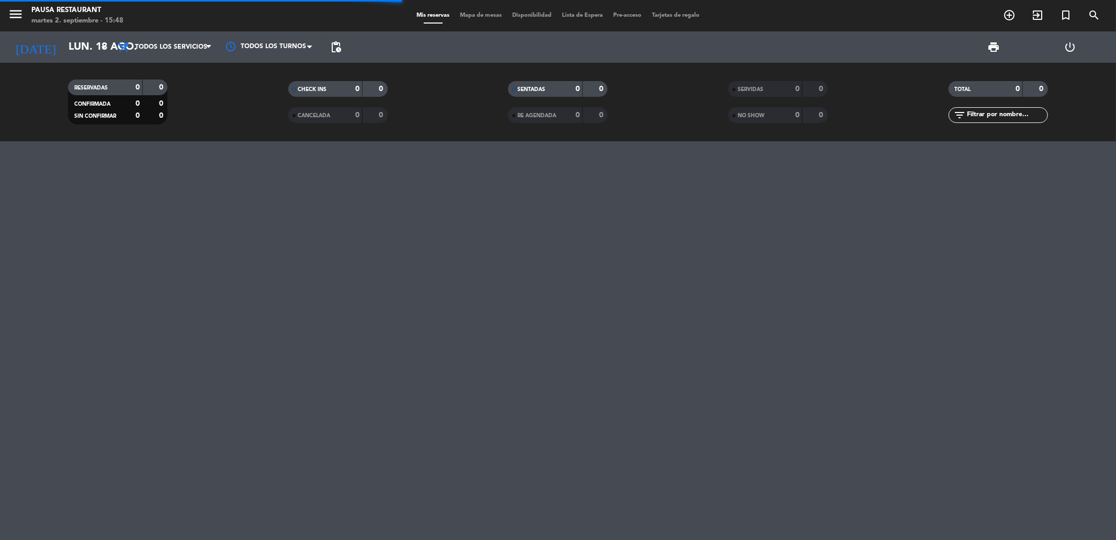
scroll to position [0, 0]
click at [85, 43] on input "lun. 18 ago." at bounding box center [129, 47] width 133 height 23
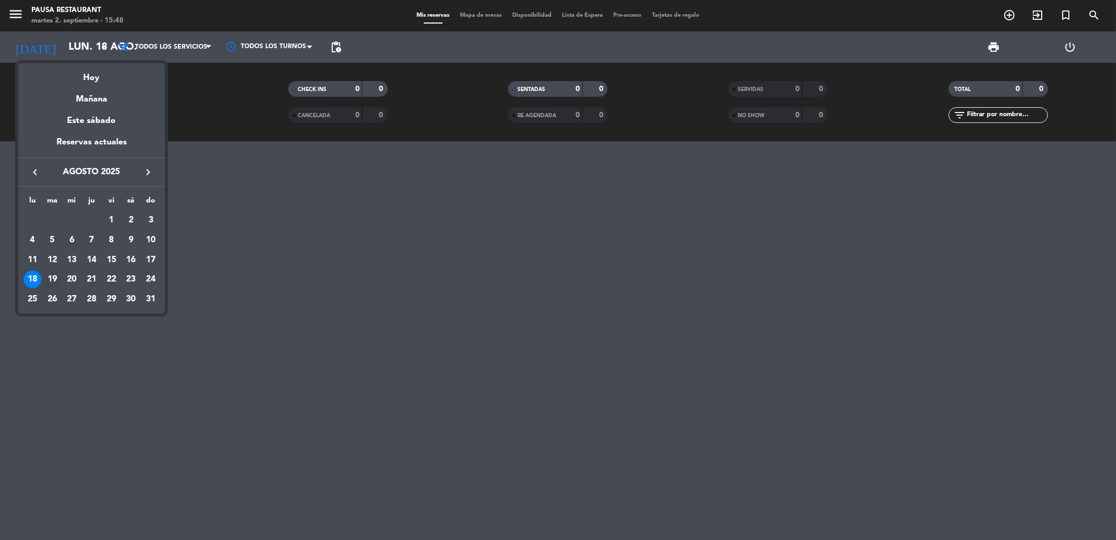
click at [51, 278] on div "19" at bounding box center [52, 280] width 18 height 18
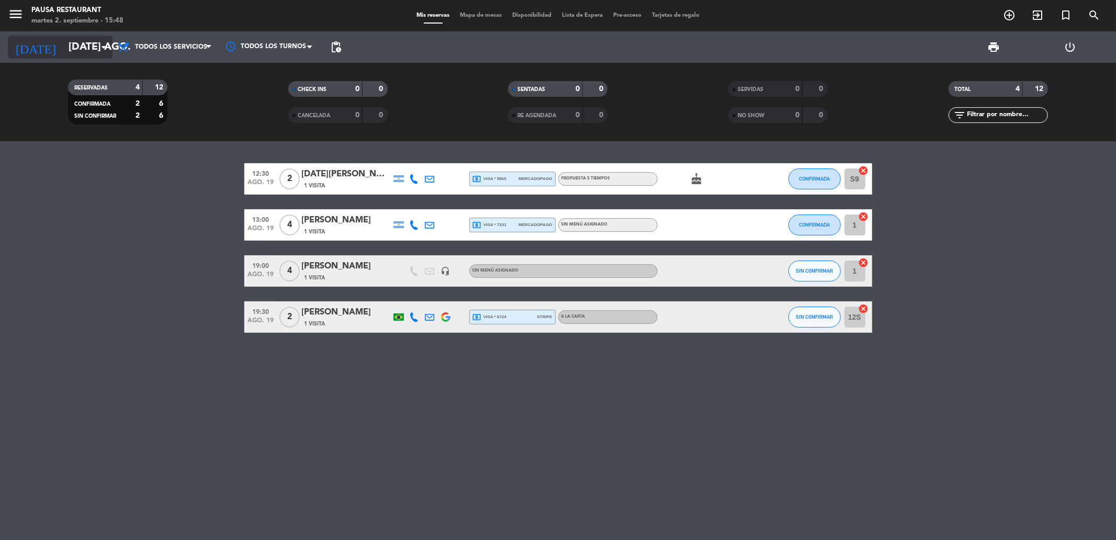
click at [76, 58] on input "[DATE] ago." at bounding box center [129, 47] width 133 height 23
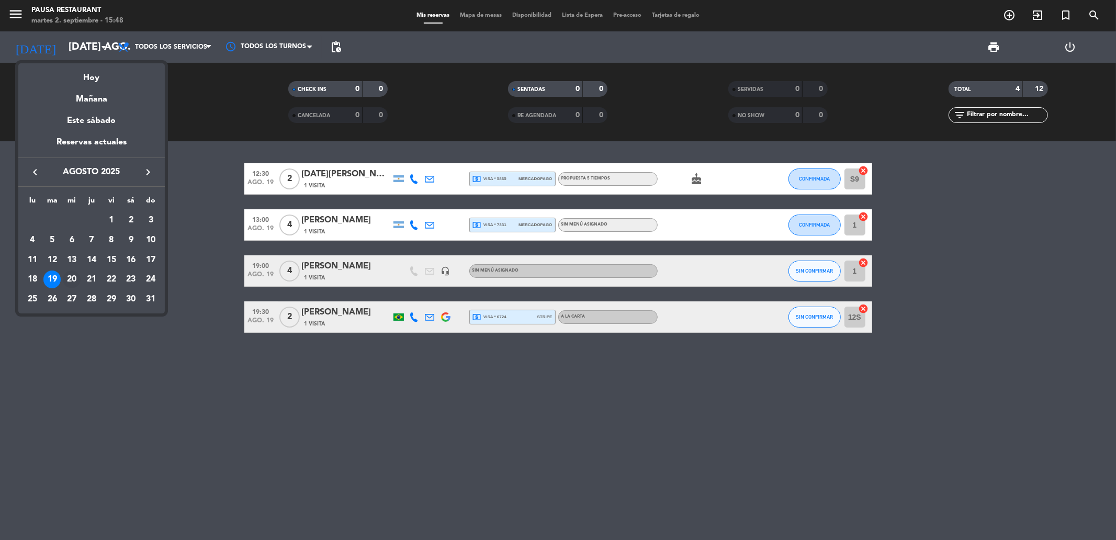
click at [67, 276] on div "20" at bounding box center [72, 280] width 18 height 18
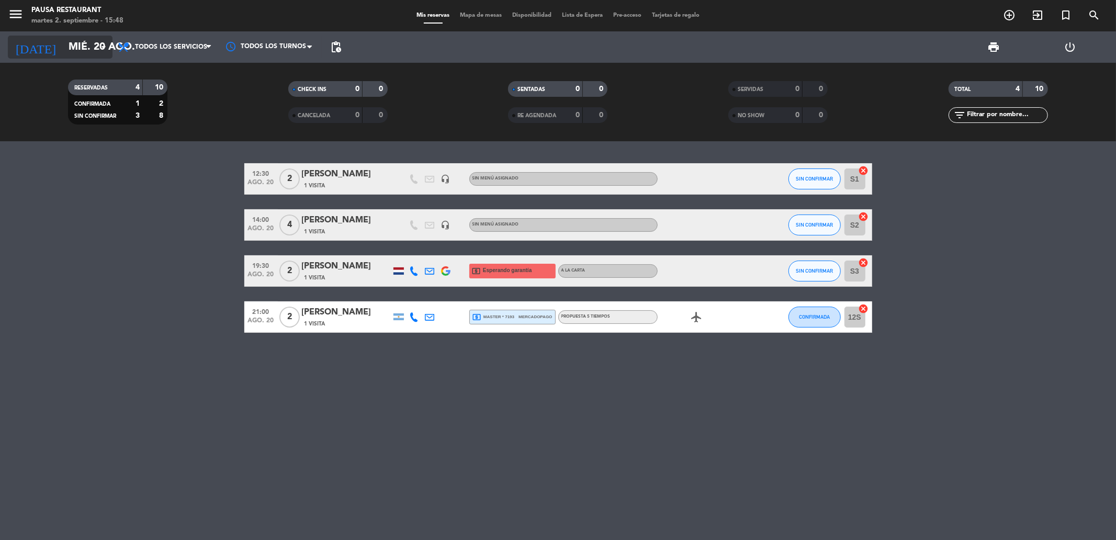
click at [86, 46] on input "mié. 20 ago." at bounding box center [129, 47] width 133 height 23
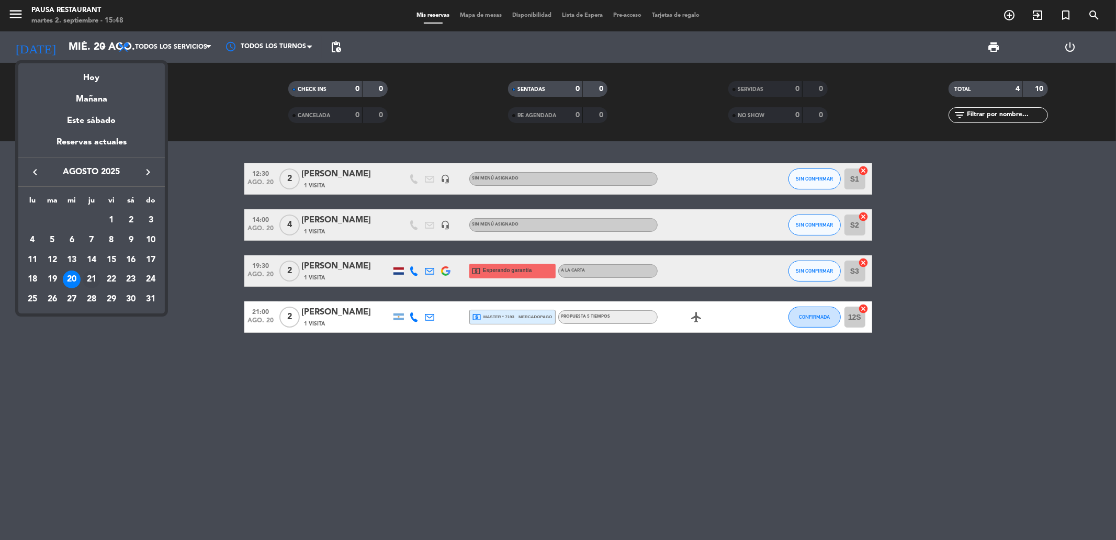
click at [96, 281] on div "21" at bounding box center [92, 280] width 18 height 18
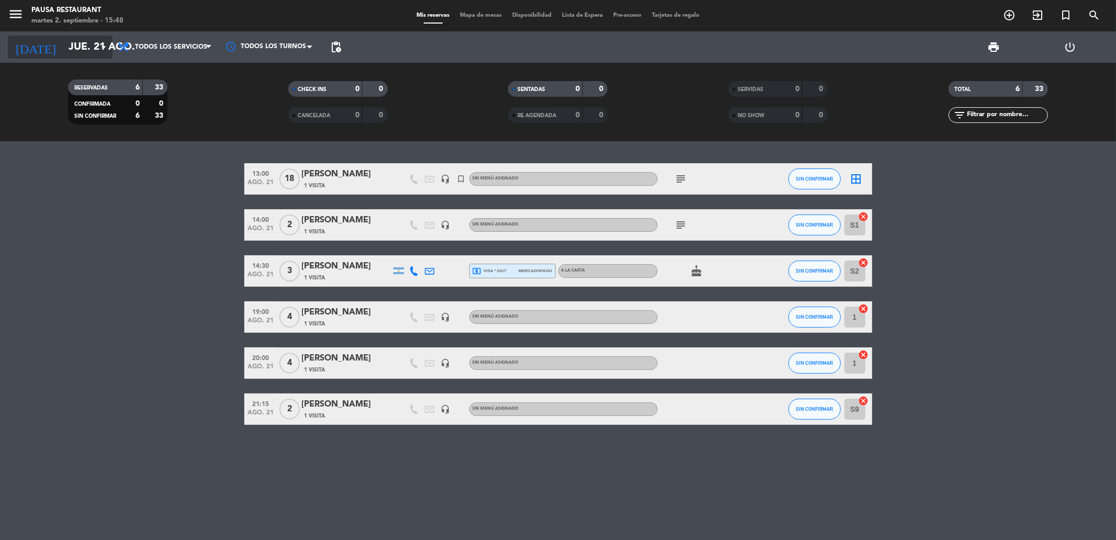
click at [77, 44] on input "jue. 21 ago." at bounding box center [129, 47] width 133 height 23
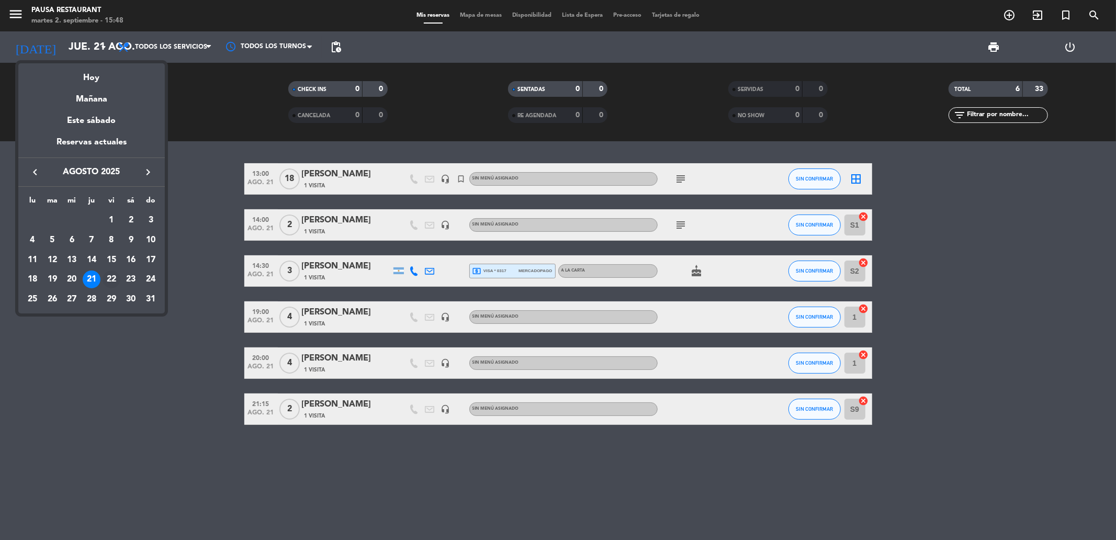
click at [108, 278] on div "22" at bounding box center [112, 280] width 18 height 18
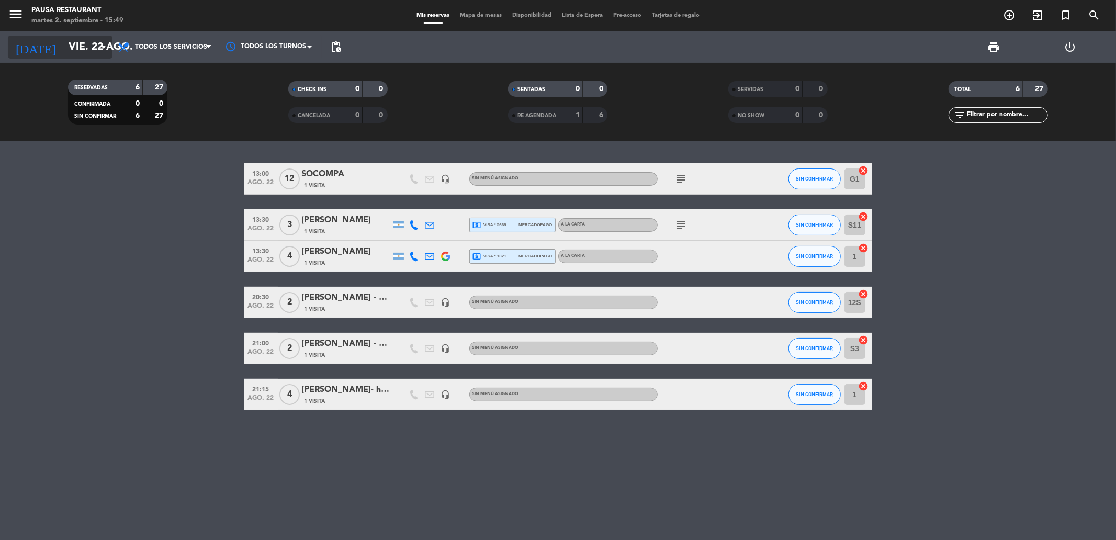
click at [79, 39] on input "vie. 22 ago." at bounding box center [129, 47] width 133 height 23
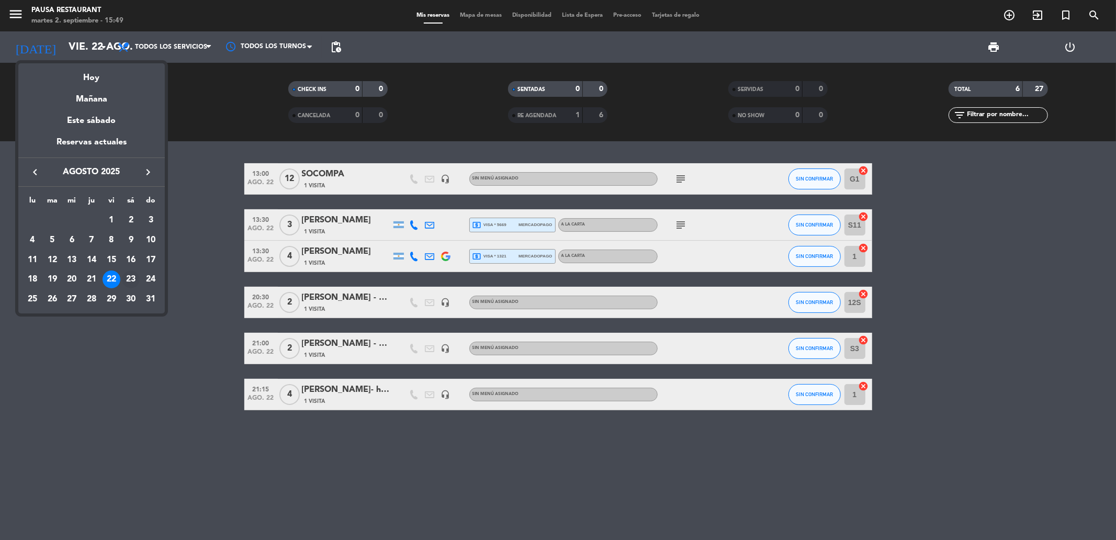
click at [133, 279] on div "23" at bounding box center [131, 280] width 18 height 18
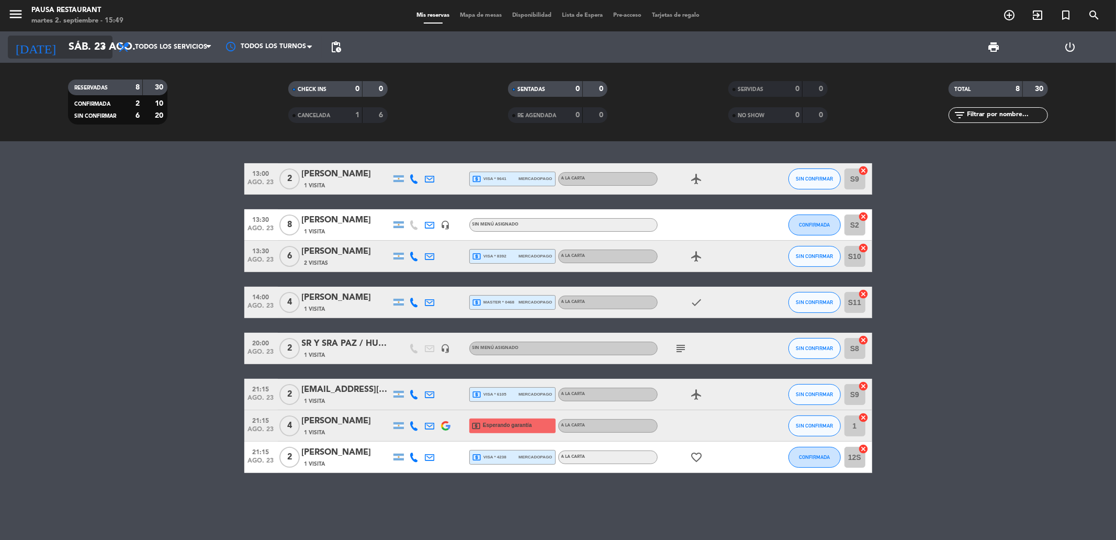
click at [66, 39] on input "sáb. 23 ago." at bounding box center [129, 47] width 133 height 23
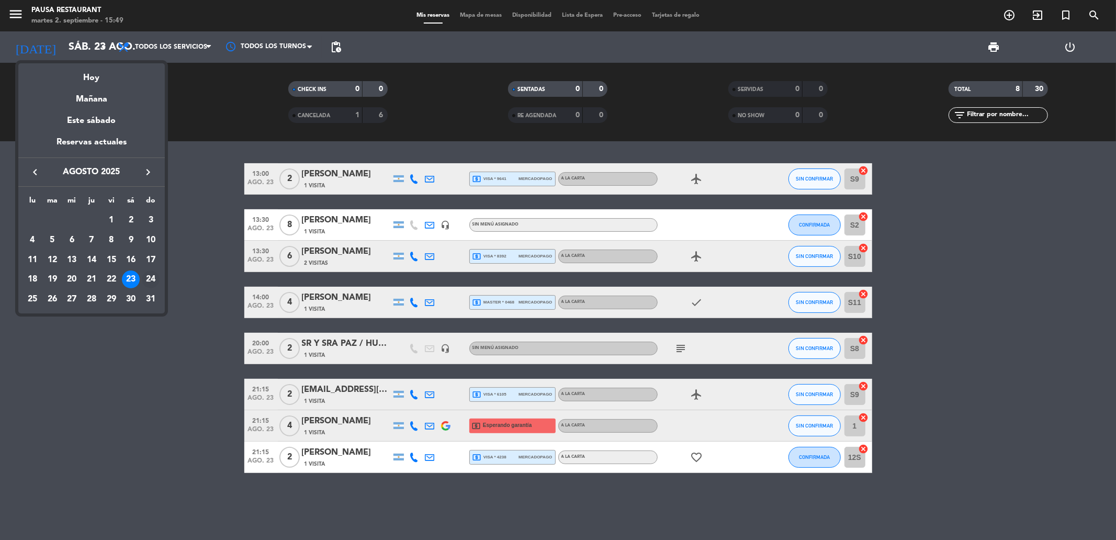
click at [151, 283] on div "24" at bounding box center [151, 280] width 18 height 18
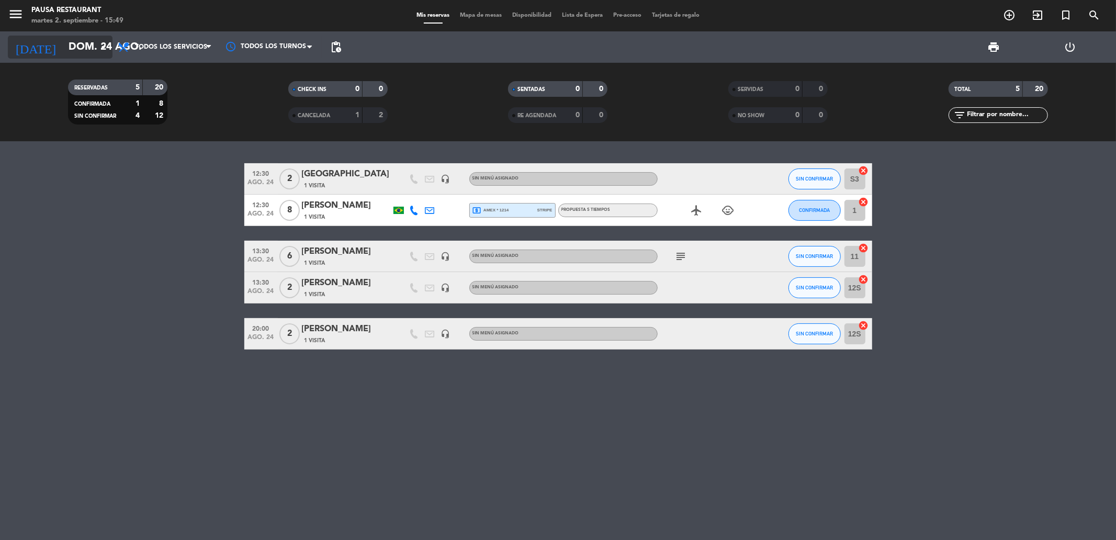
click at [88, 44] on input "dom. 24 ago." at bounding box center [129, 47] width 133 height 23
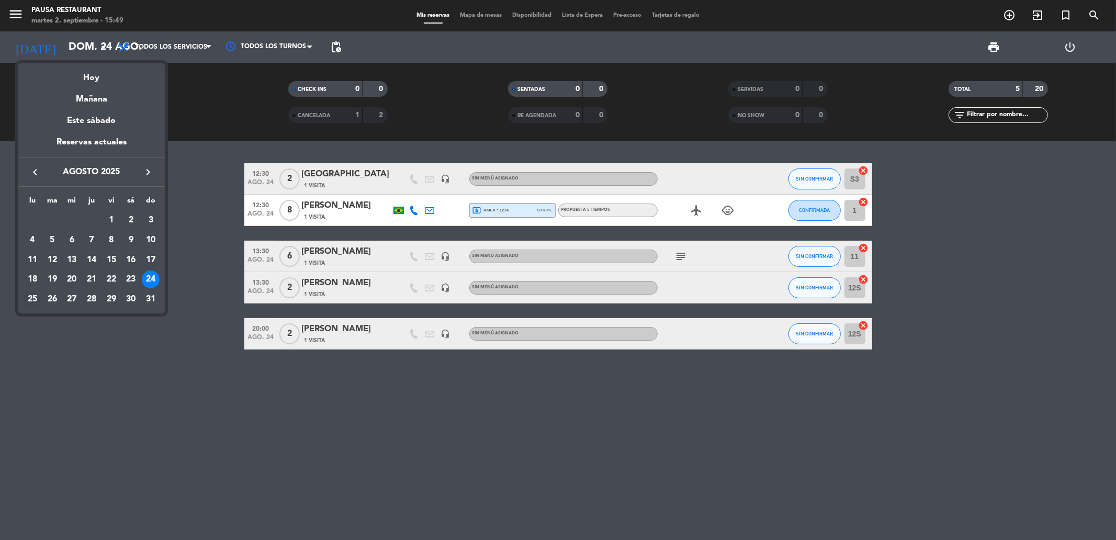
click at [29, 302] on div "25" at bounding box center [33, 299] width 18 height 18
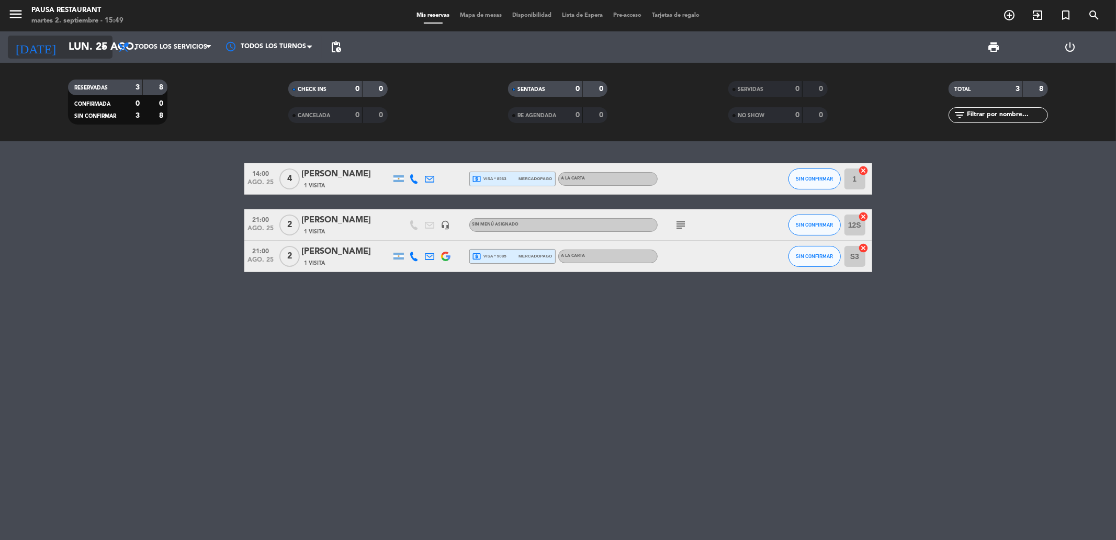
click at [77, 53] on input "lun. 25 ago." at bounding box center [129, 47] width 133 height 23
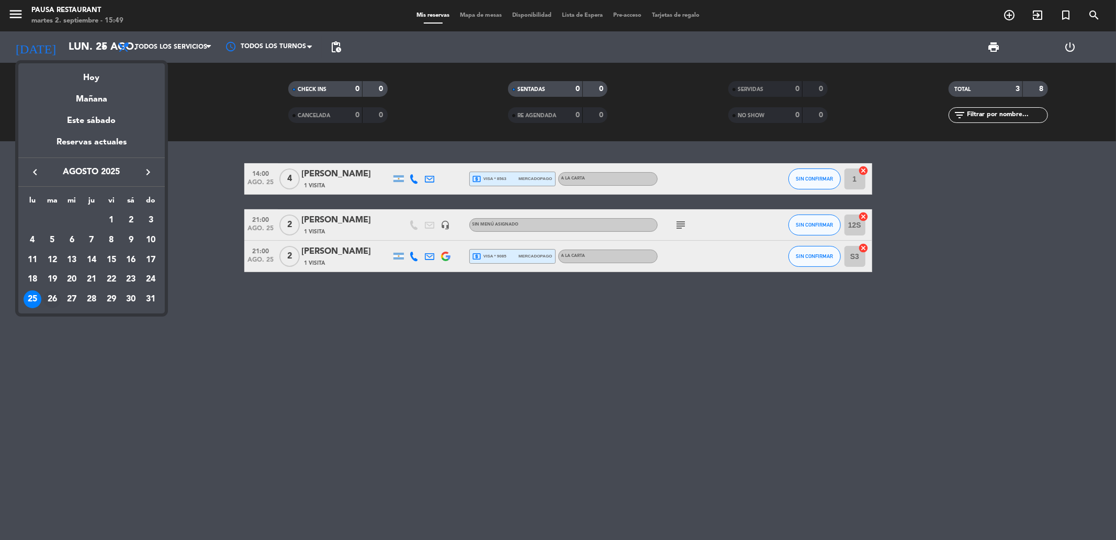
click at [46, 301] on div "26" at bounding box center [52, 299] width 18 height 18
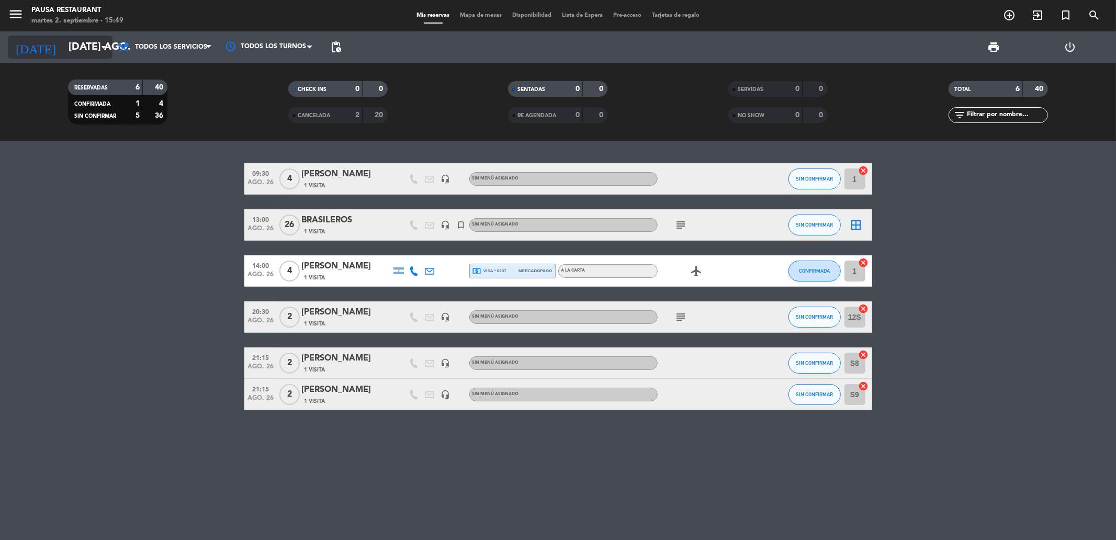
click at [81, 46] on input "[DATE] ago." at bounding box center [129, 47] width 133 height 23
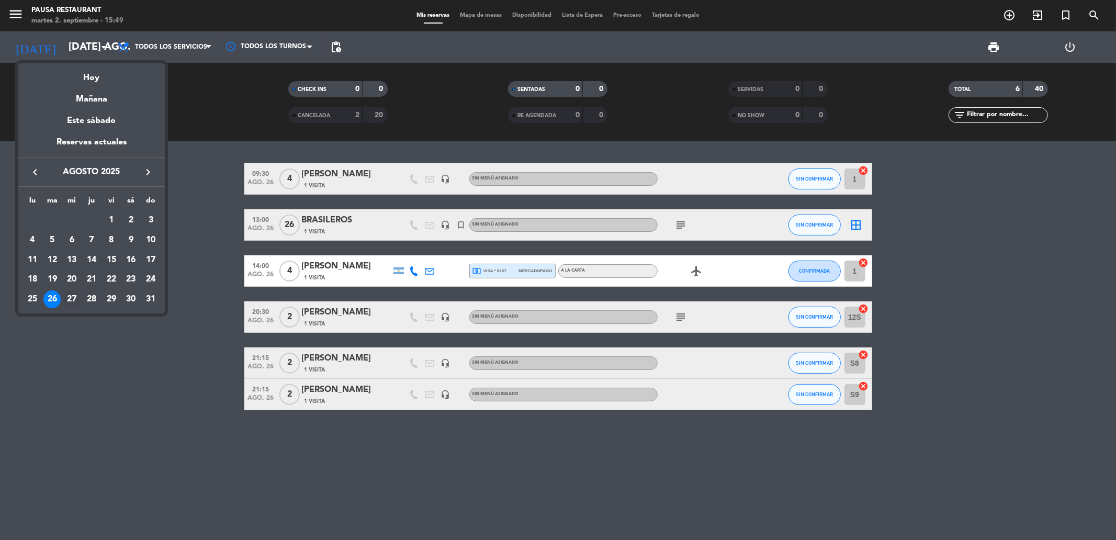
click at [69, 295] on div "27" at bounding box center [72, 299] width 18 height 18
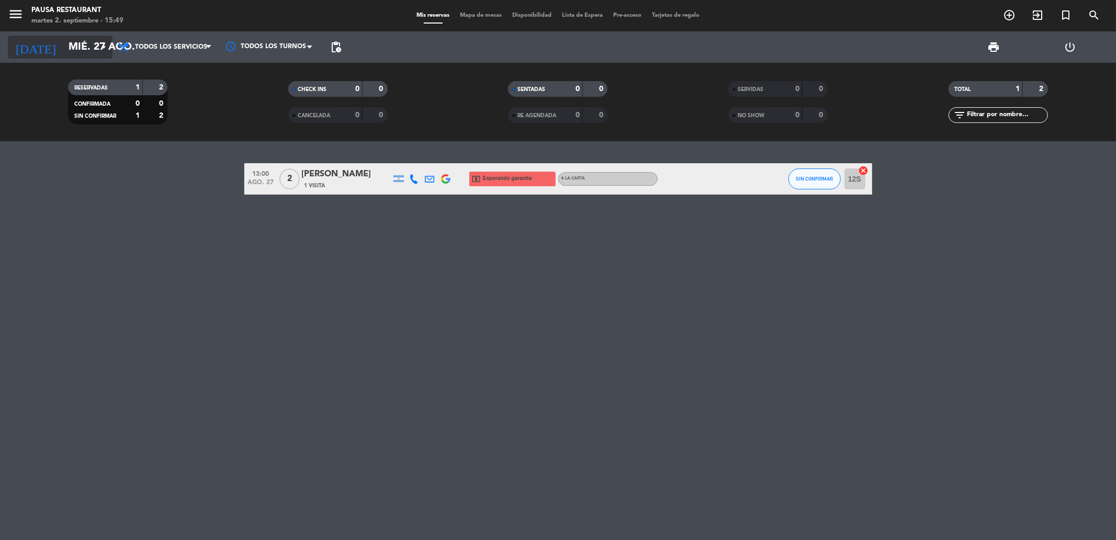
click at [90, 53] on input "mié. 27 ago." at bounding box center [129, 47] width 133 height 23
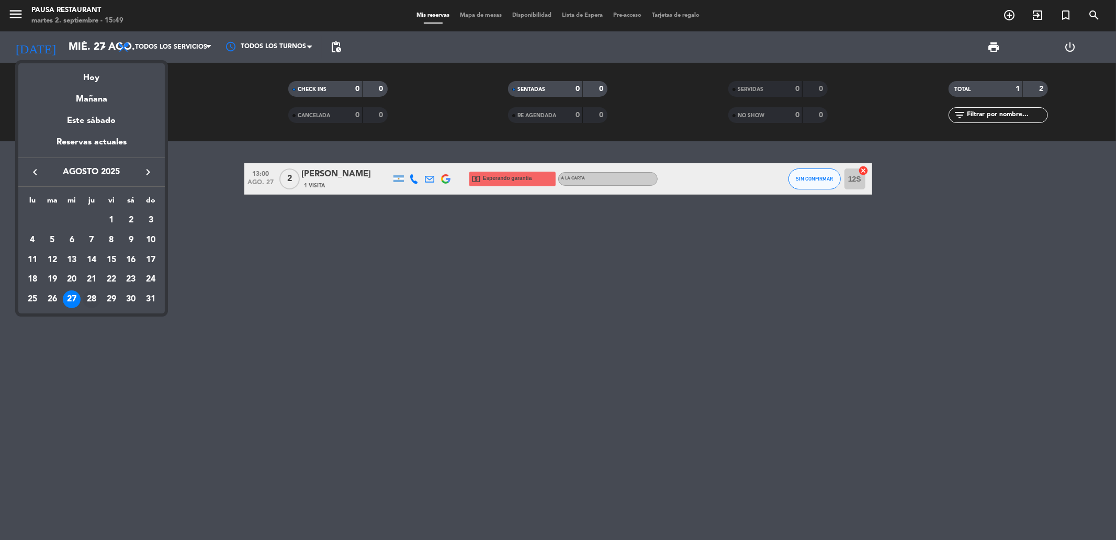
click at [95, 305] on div "28" at bounding box center [92, 299] width 18 height 18
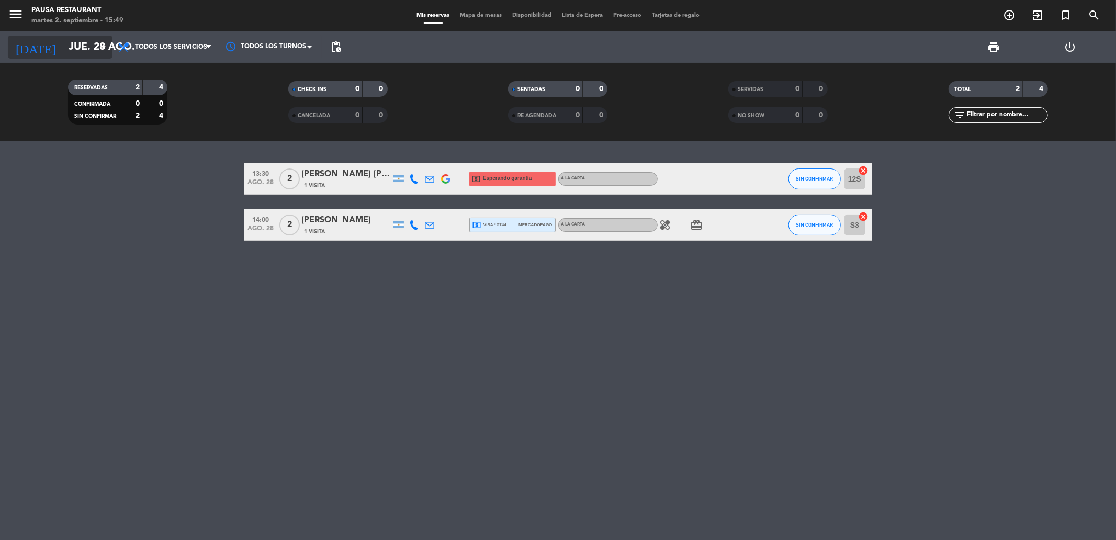
click at [74, 49] on input "jue. 28 ago." at bounding box center [129, 47] width 133 height 23
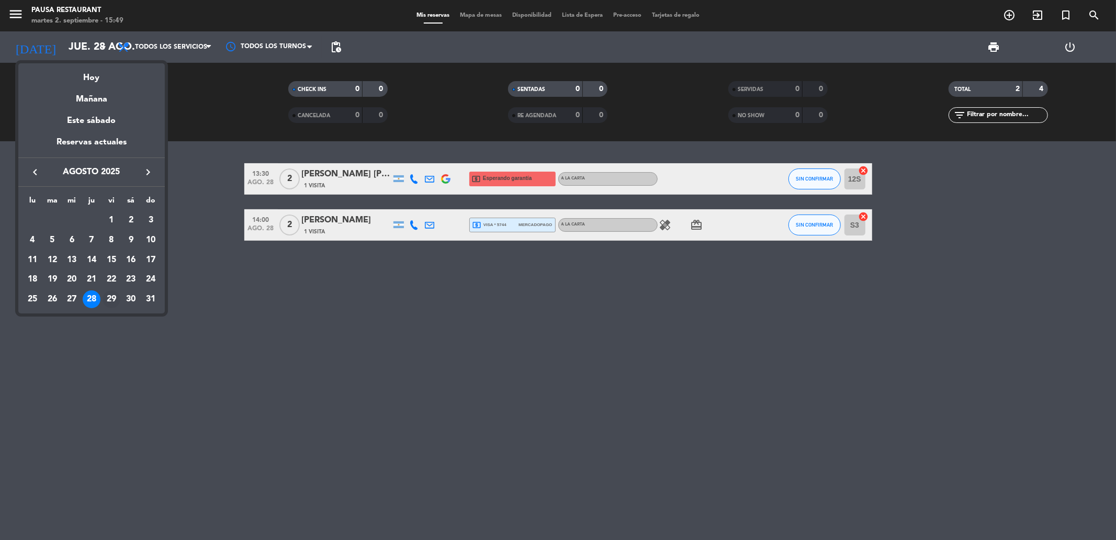
click at [113, 304] on div "29" at bounding box center [112, 299] width 18 height 18
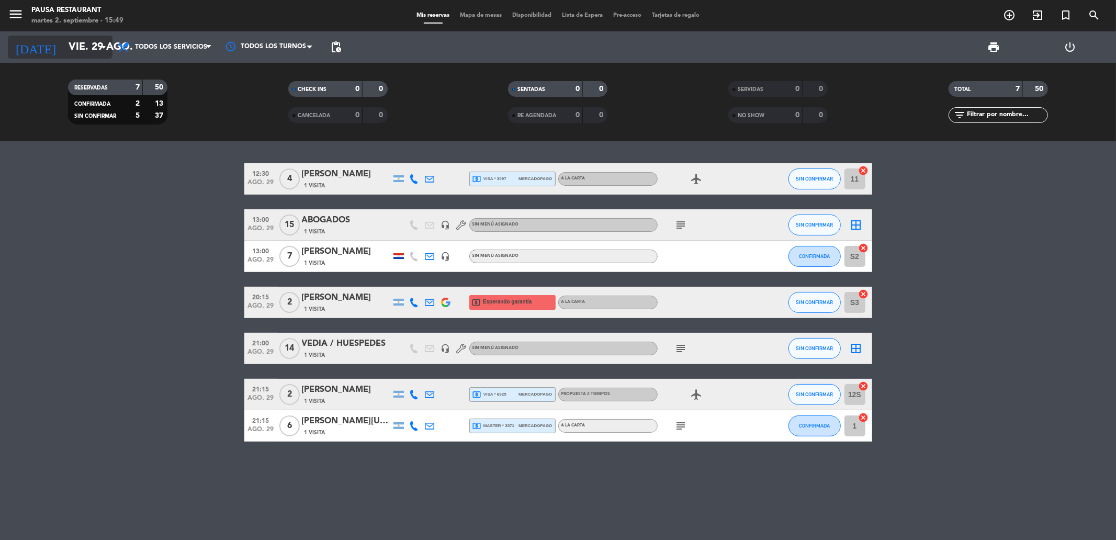
click at [87, 45] on input "vie. 29 ago." at bounding box center [129, 47] width 133 height 23
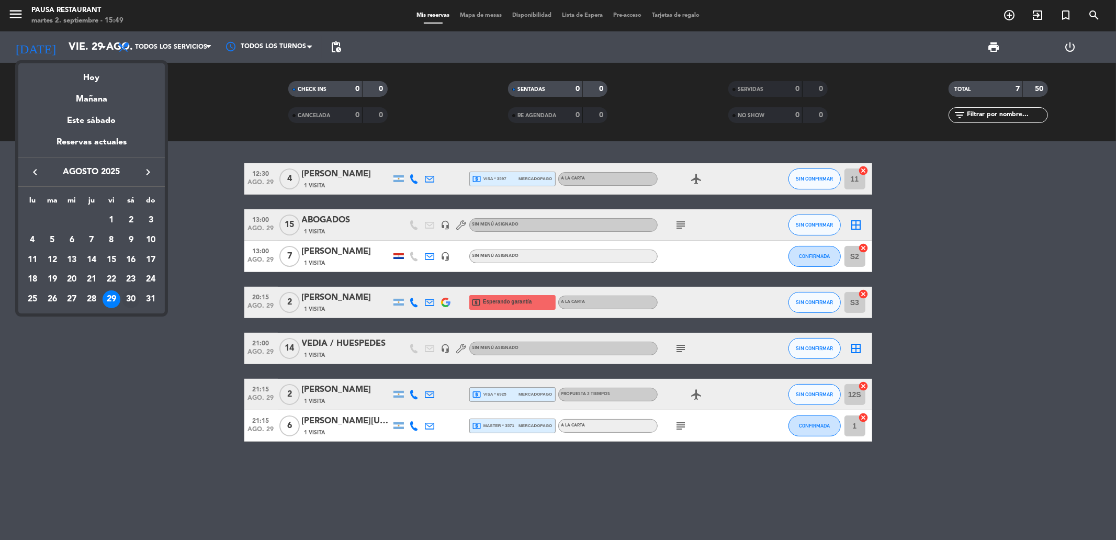
click at [133, 299] on div "30" at bounding box center [131, 299] width 18 height 18
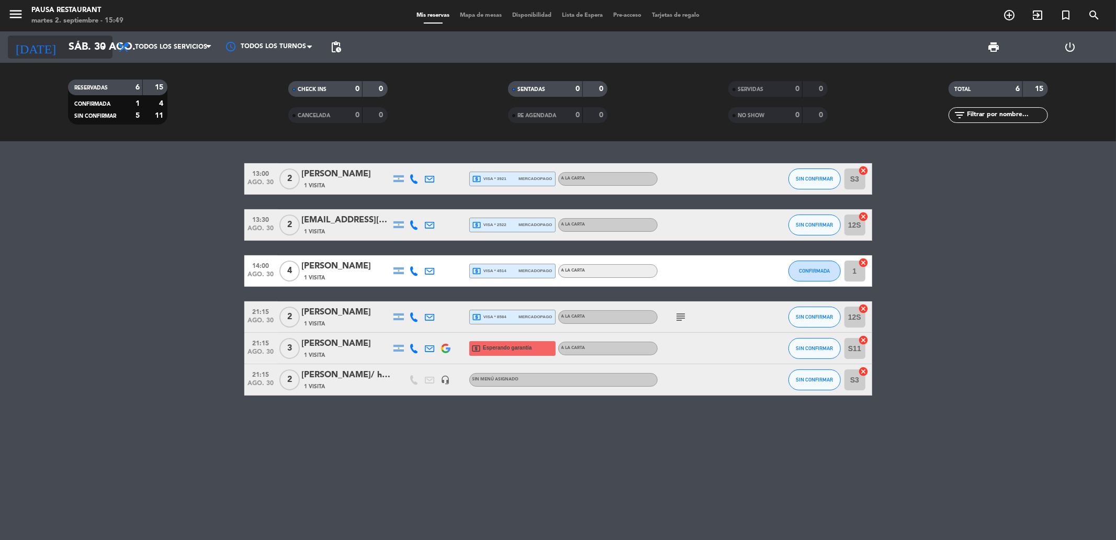
click at [87, 36] on div "[DATE] sáb. 30 ago. arrow_drop_down" at bounding box center [60, 47] width 105 height 23
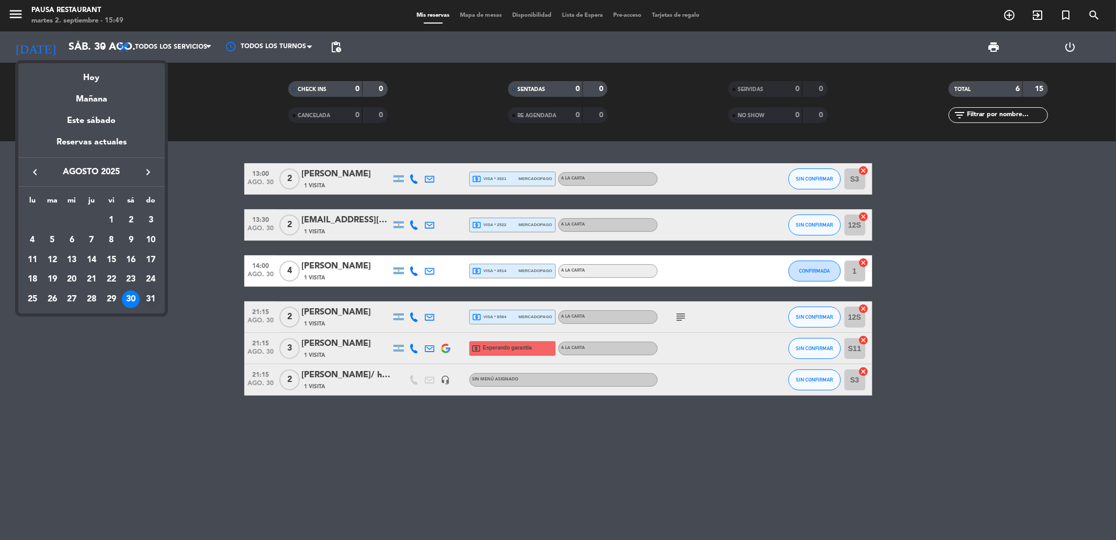
click at [152, 297] on div "31" at bounding box center [151, 299] width 18 height 18
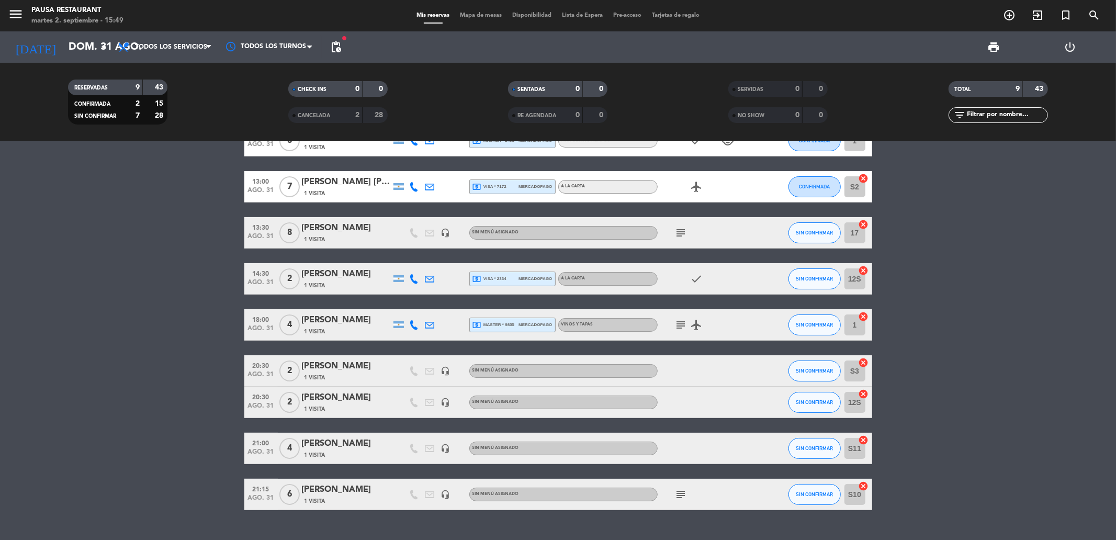
scroll to position [60, 0]
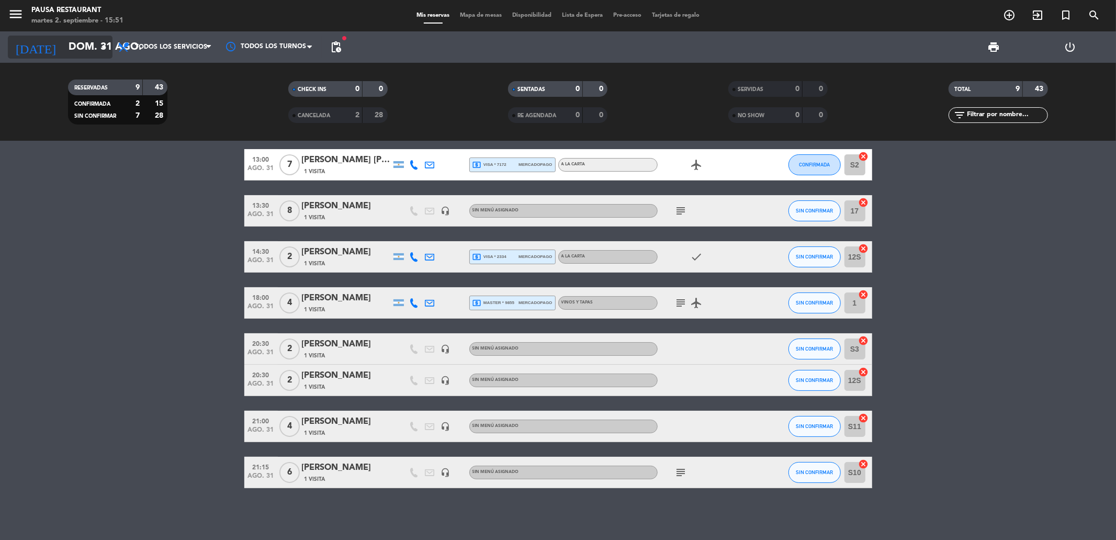
click at [93, 44] on input "dom. 31 ago." at bounding box center [129, 47] width 133 height 23
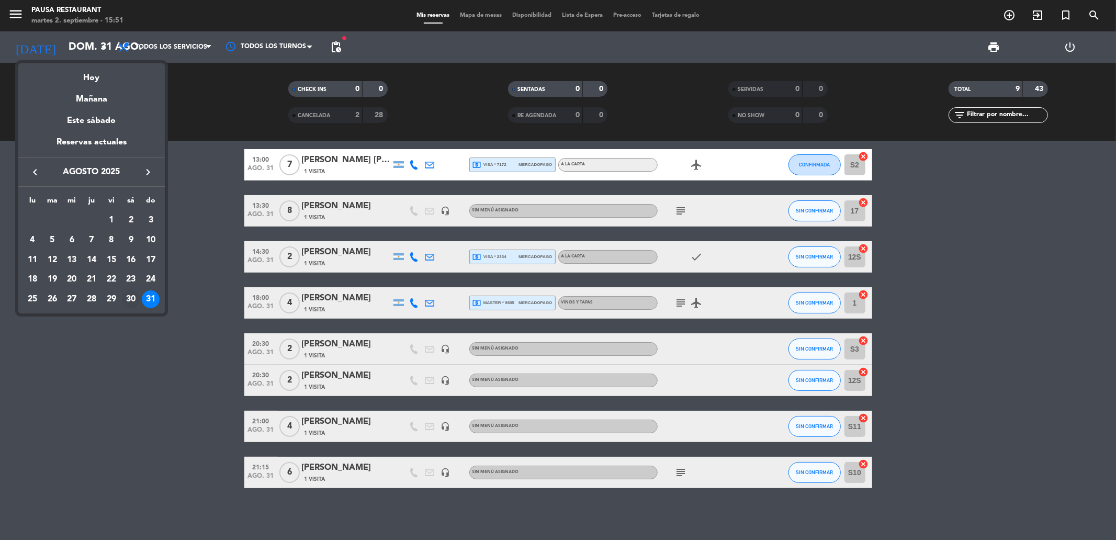
click at [133, 305] on div "30" at bounding box center [131, 299] width 18 height 18
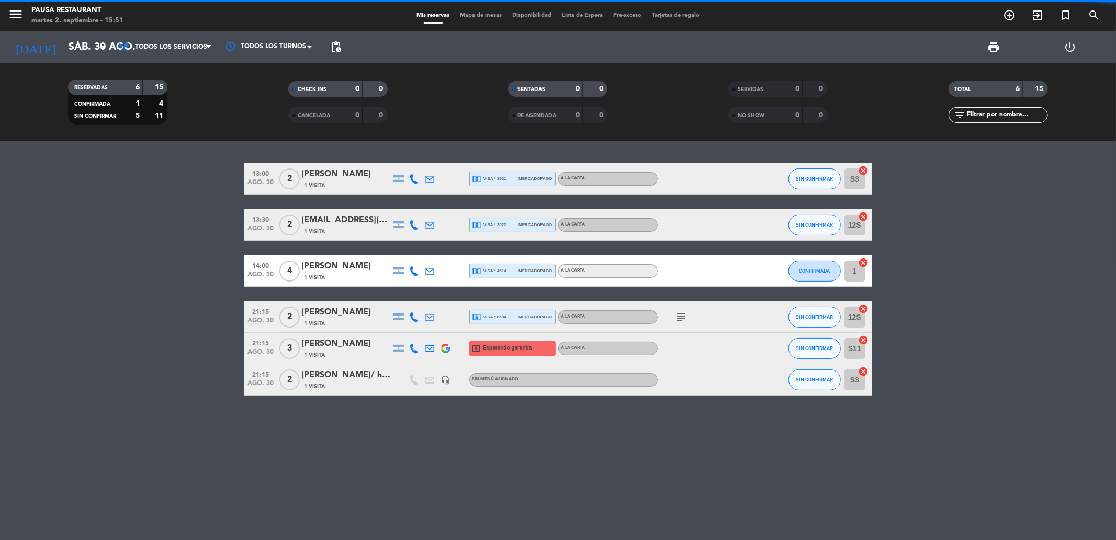
scroll to position [0, 0]
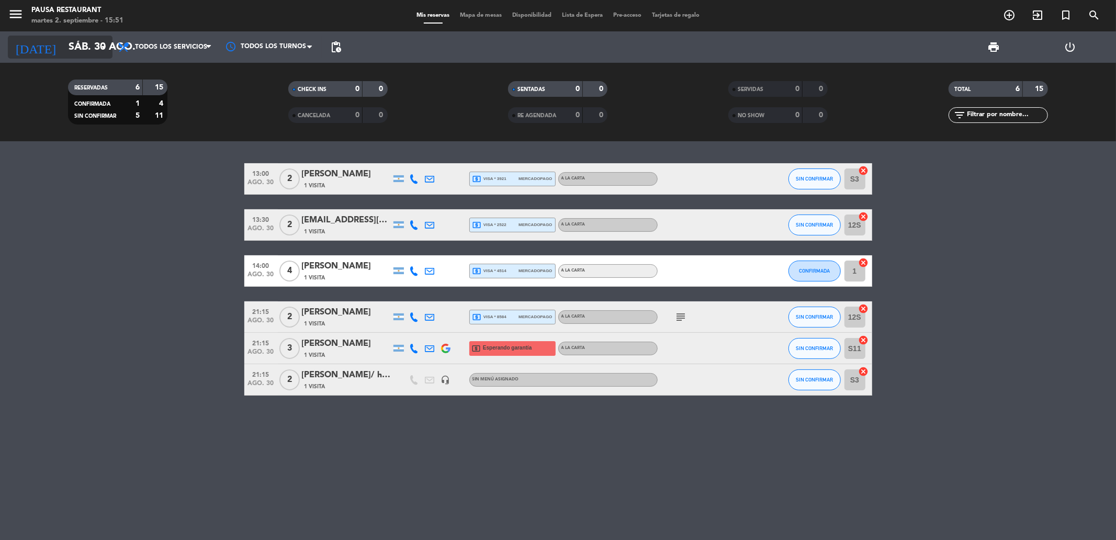
click at [92, 49] on input "sáb. 30 ago." at bounding box center [129, 47] width 133 height 23
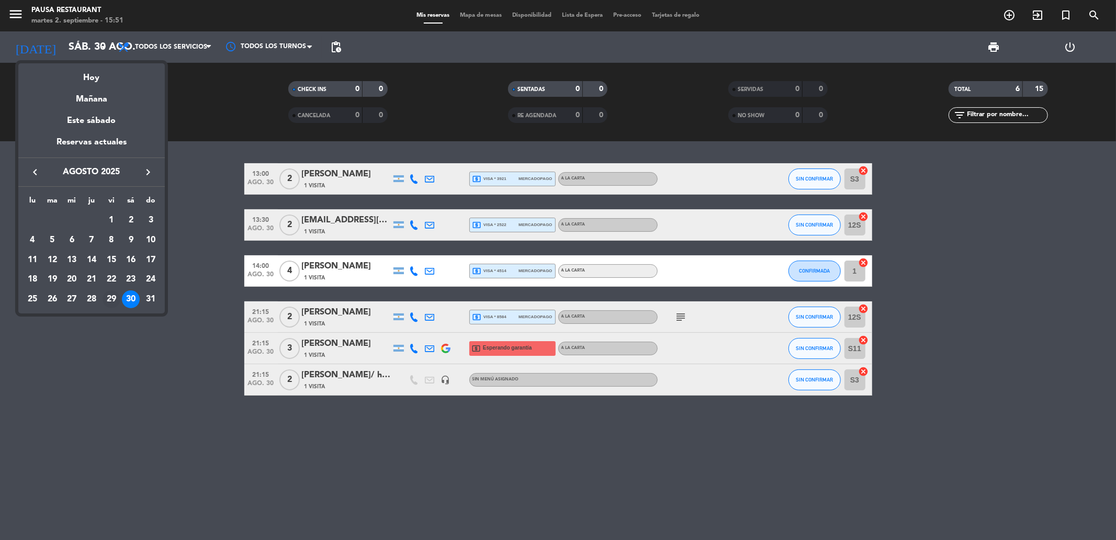
click at [106, 296] on div "29" at bounding box center [112, 299] width 18 height 18
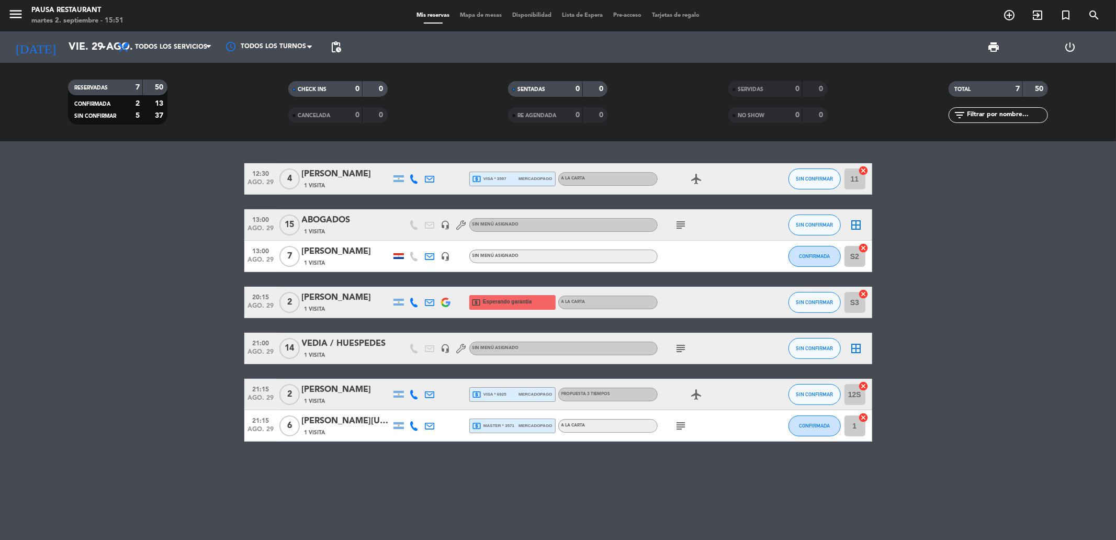
click at [87, 32] on div "[DATE] vie. 29 ago. arrow_drop_down" at bounding box center [60, 46] width 105 height 31
click at [85, 37] on input "vie. 29 ago." at bounding box center [129, 47] width 133 height 23
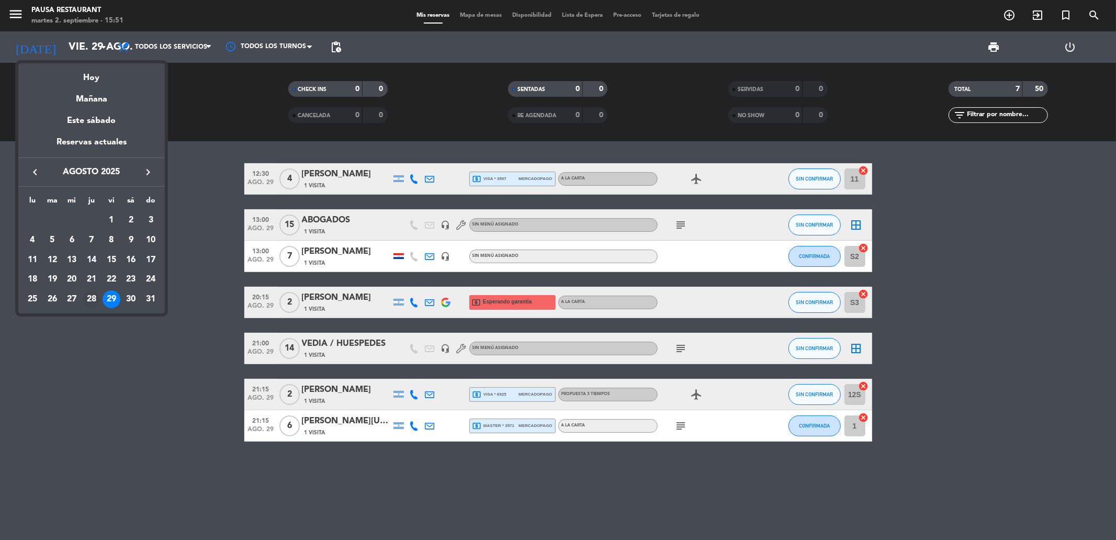
click at [97, 301] on div "28" at bounding box center [92, 299] width 18 height 18
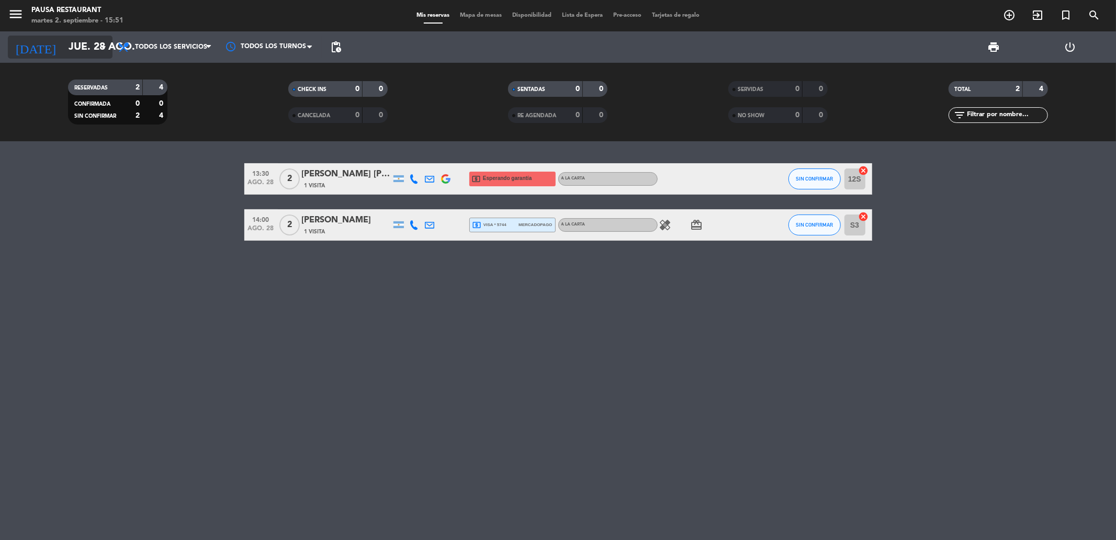
click at [81, 47] on input "jue. 28 ago." at bounding box center [129, 47] width 133 height 23
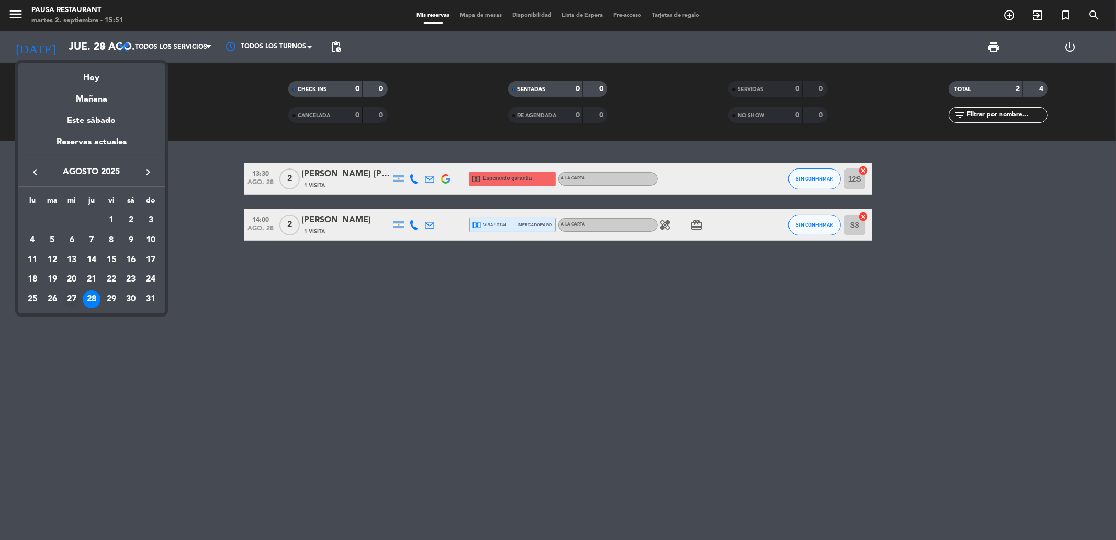
click at [71, 306] on div "27" at bounding box center [72, 299] width 18 height 18
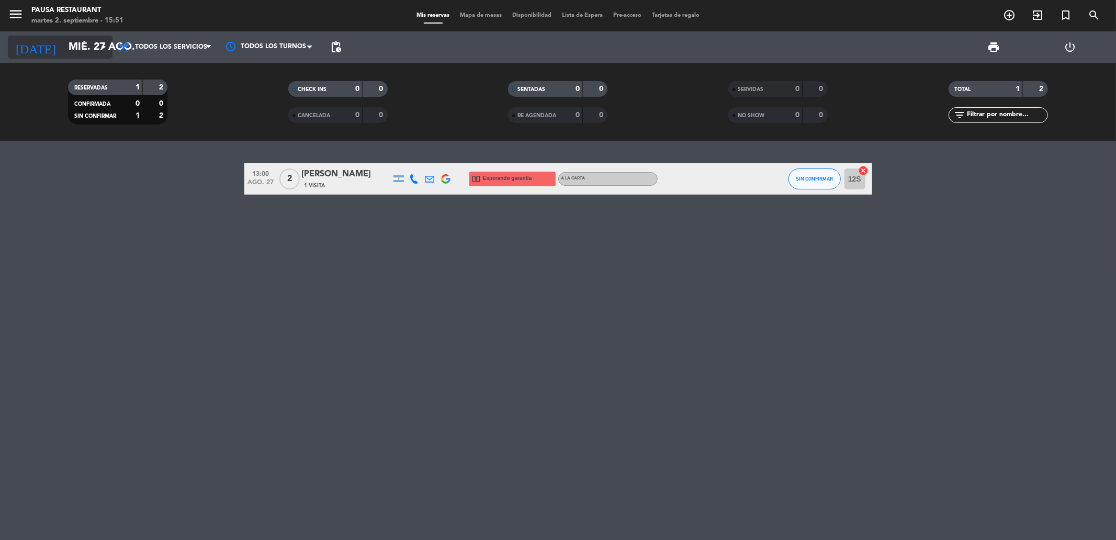
click at [96, 52] on input "mié. 27 ago." at bounding box center [129, 47] width 133 height 23
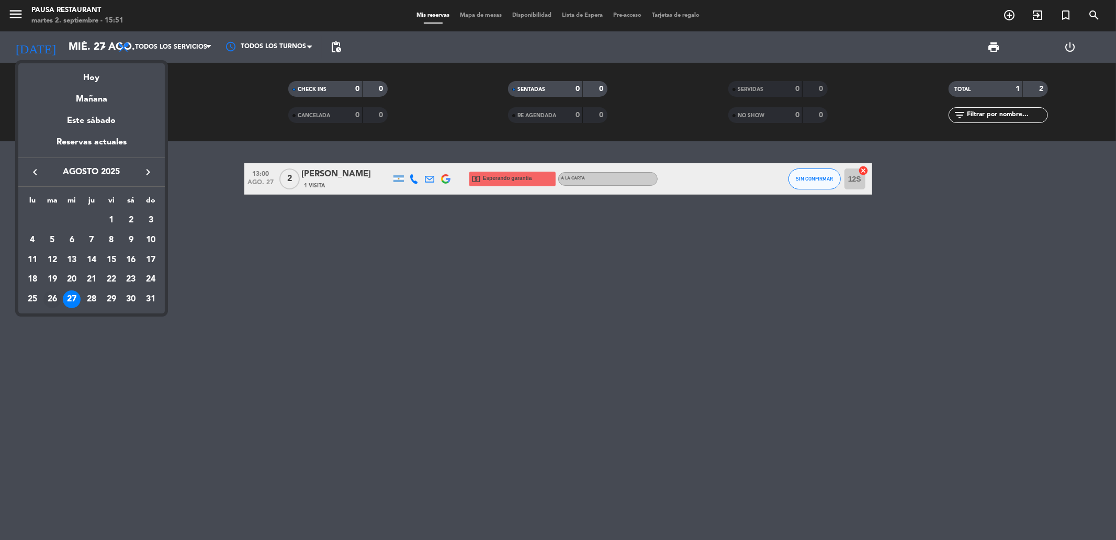
click at [53, 298] on div "26" at bounding box center [52, 299] width 18 height 18
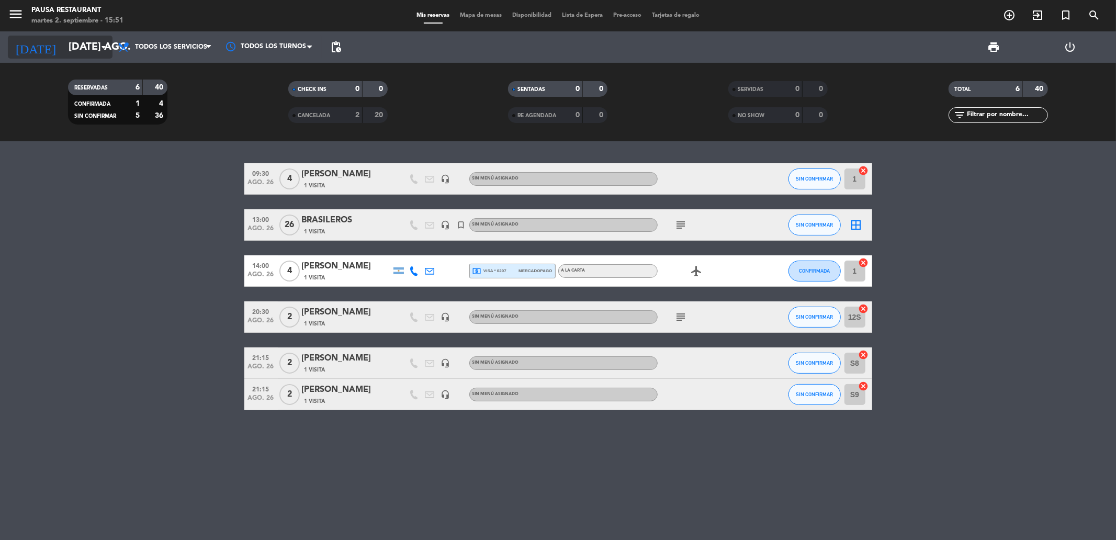
click at [86, 46] on input "[DATE] ago." at bounding box center [129, 47] width 133 height 23
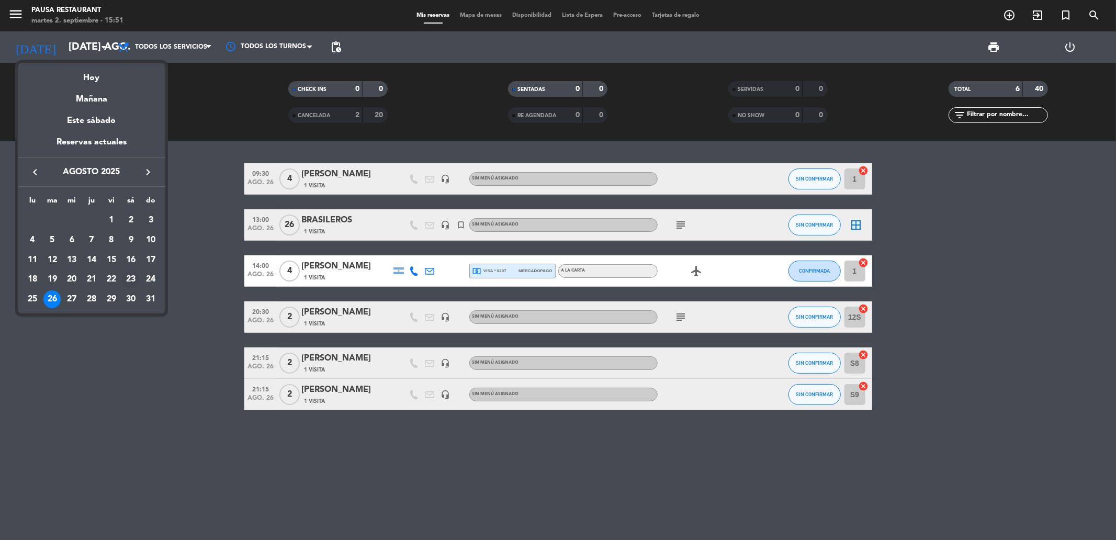
click at [129, 284] on div "23" at bounding box center [131, 280] width 18 height 18
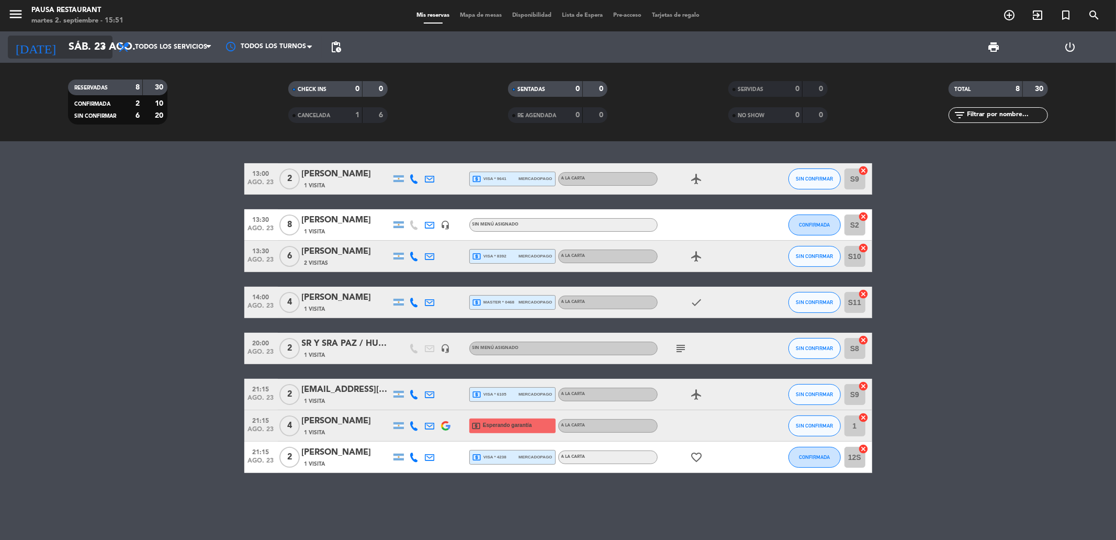
click at [97, 49] on icon "arrow_drop_down" at bounding box center [103, 47] width 13 height 13
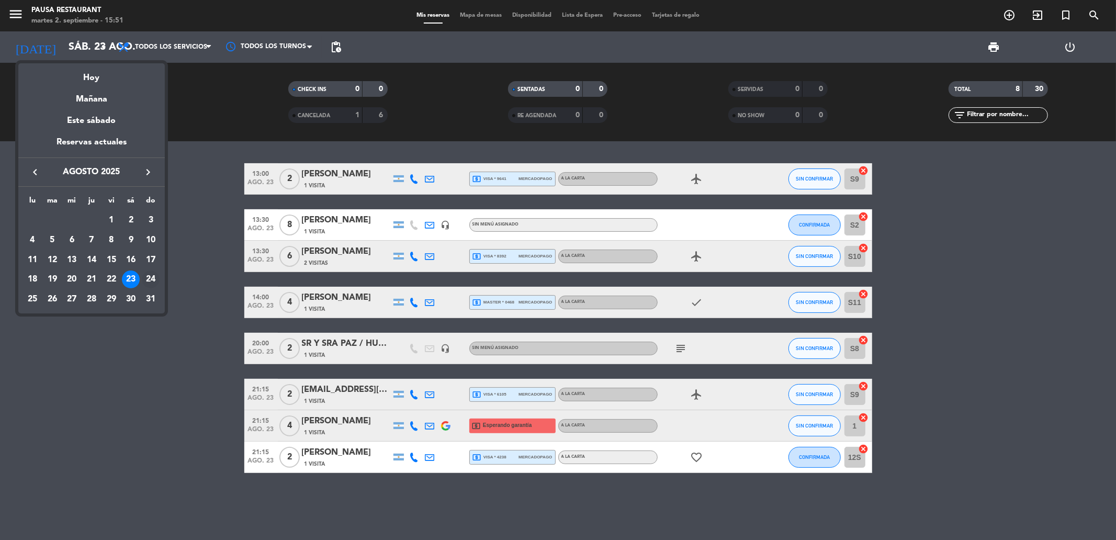
click at [150, 284] on div "24" at bounding box center [151, 280] width 18 height 18
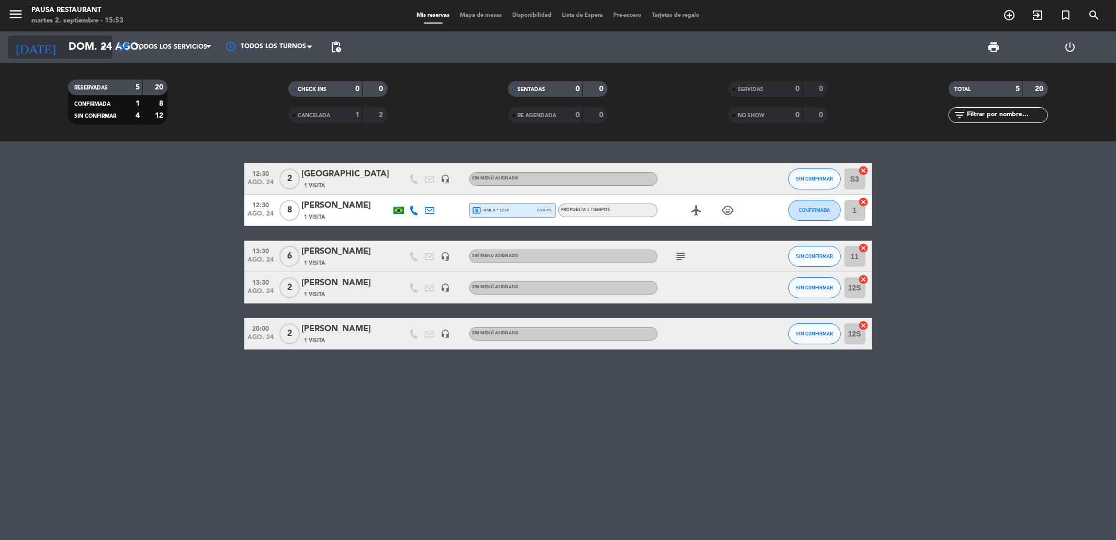
click at [76, 45] on input "dom. 24 ago." at bounding box center [129, 47] width 133 height 23
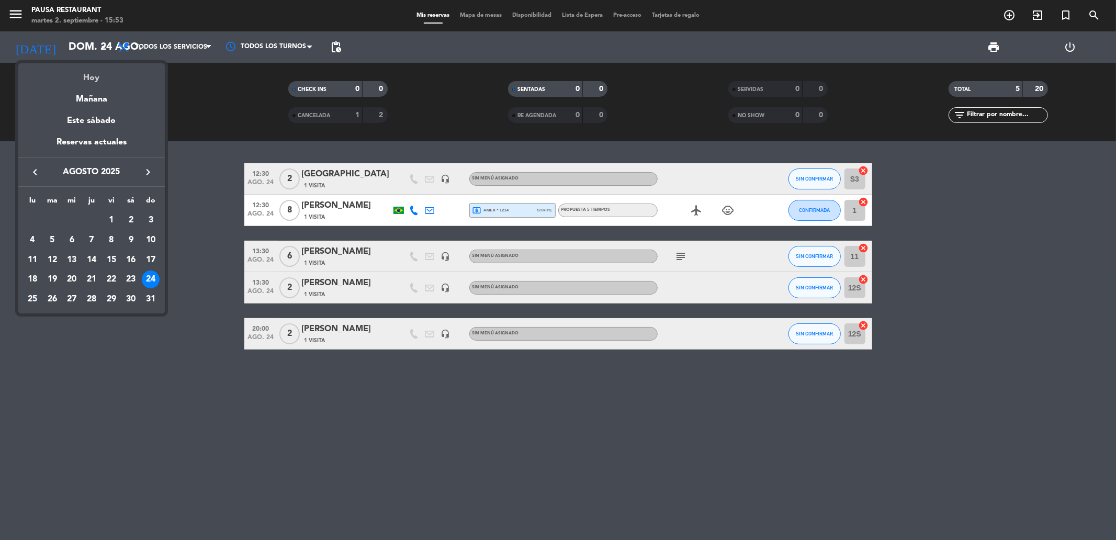
click at [98, 75] on div "Hoy" at bounding box center [91, 73] width 147 height 21
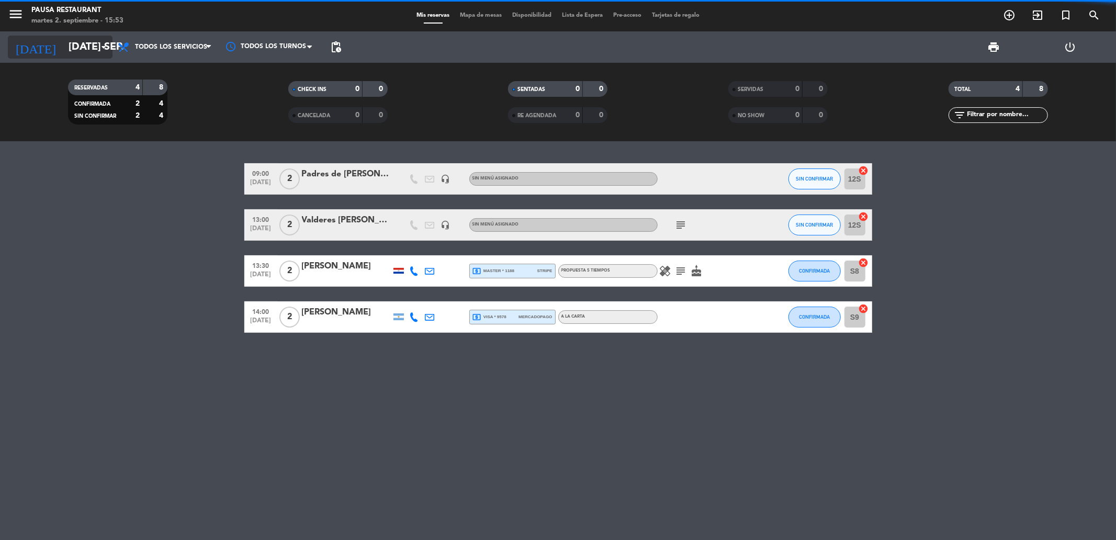
click at [88, 39] on input "[DATE] sep." at bounding box center [129, 47] width 133 height 23
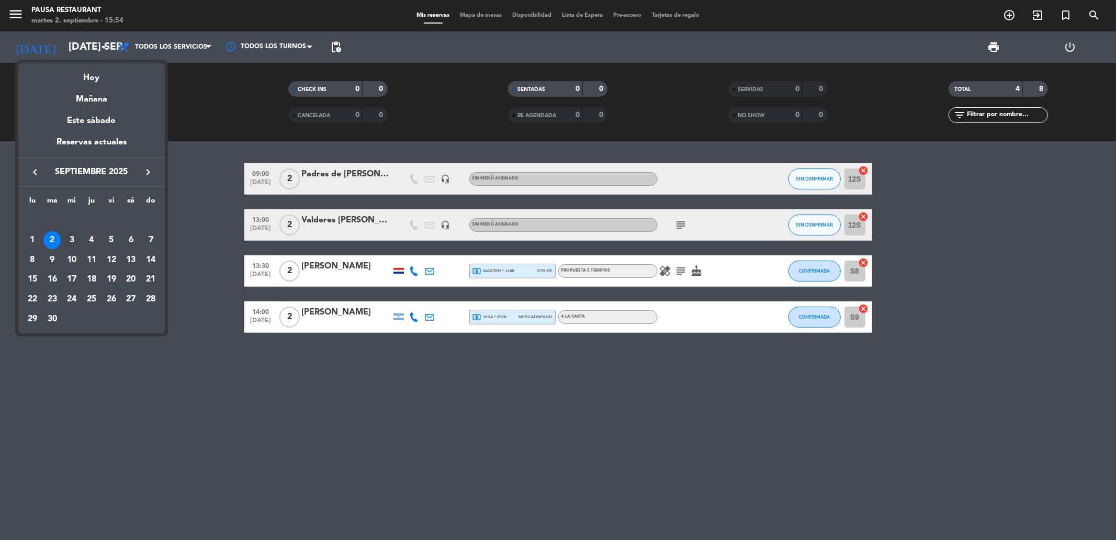
click at [74, 242] on div "3" at bounding box center [72, 240] width 18 height 18
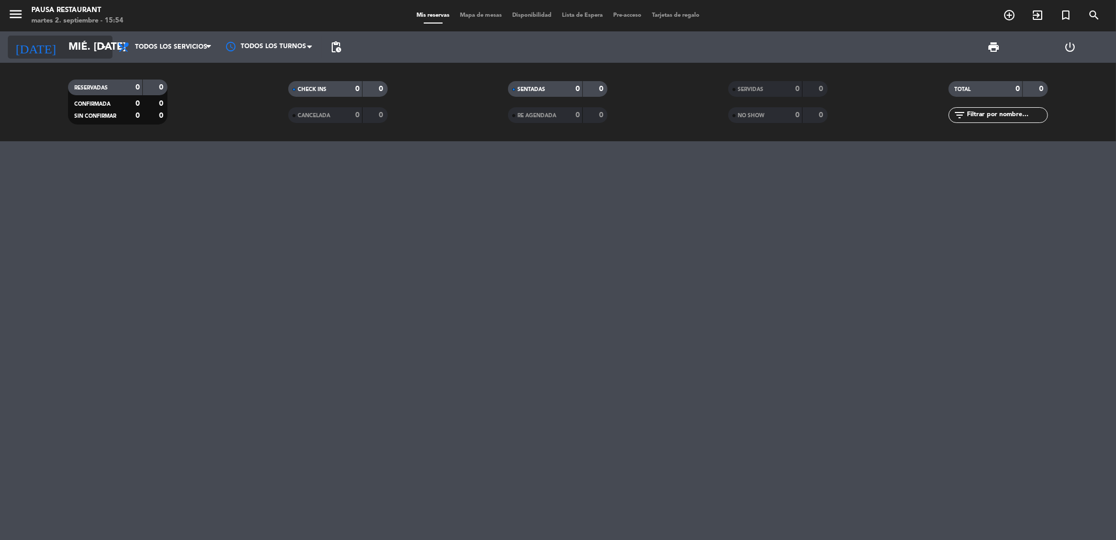
click at [63, 41] on input "mié. [DATE]" at bounding box center [129, 47] width 133 height 23
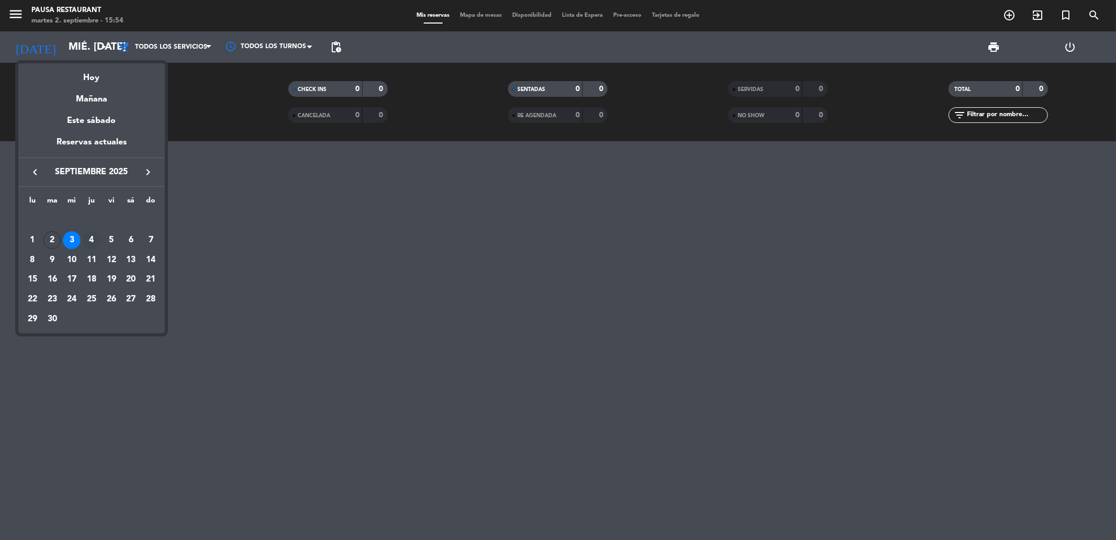
click at [97, 239] on div "4" at bounding box center [92, 240] width 18 height 18
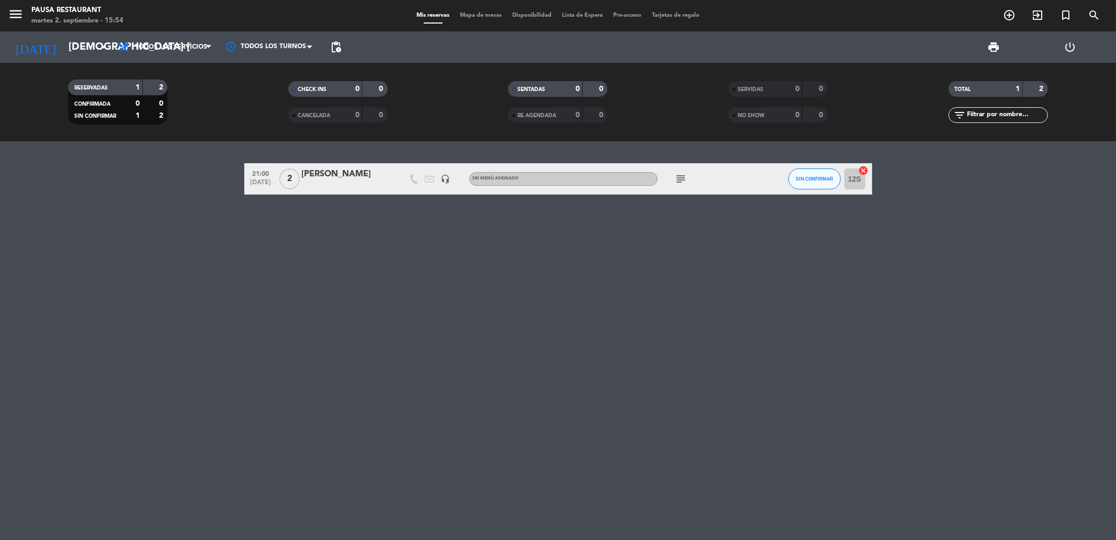
click at [671, 174] on div "subject" at bounding box center [705, 178] width 94 height 31
click at [678, 174] on icon "subject" at bounding box center [681, 179] width 13 height 13
click at [89, 50] on input "[DEMOGRAPHIC_DATA] [DATE]" at bounding box center [129, 47] width 133 height 23
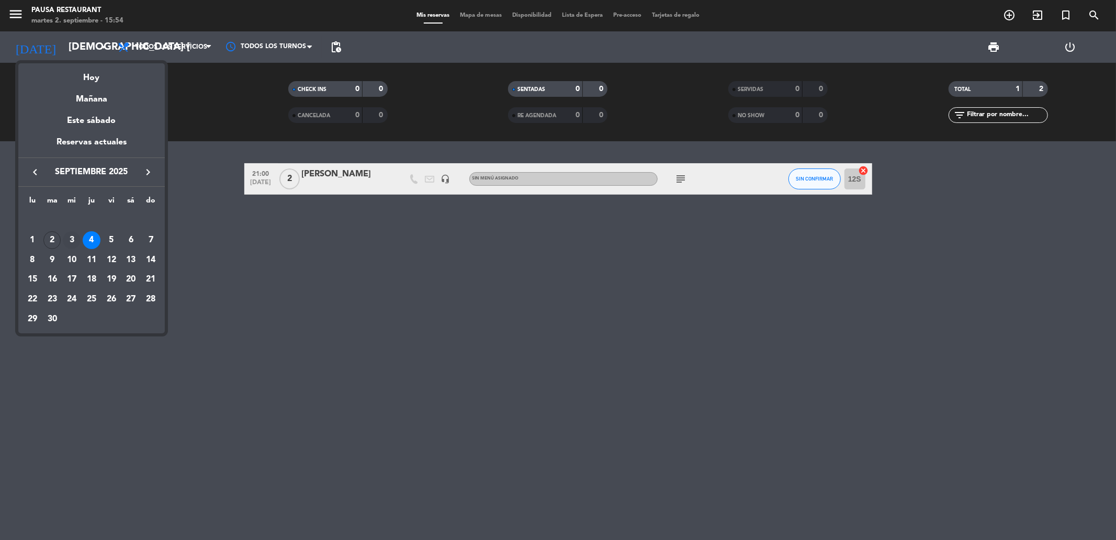
click at [70, 244] on div "3" at bounding box center [72, 240] width 18 height 18
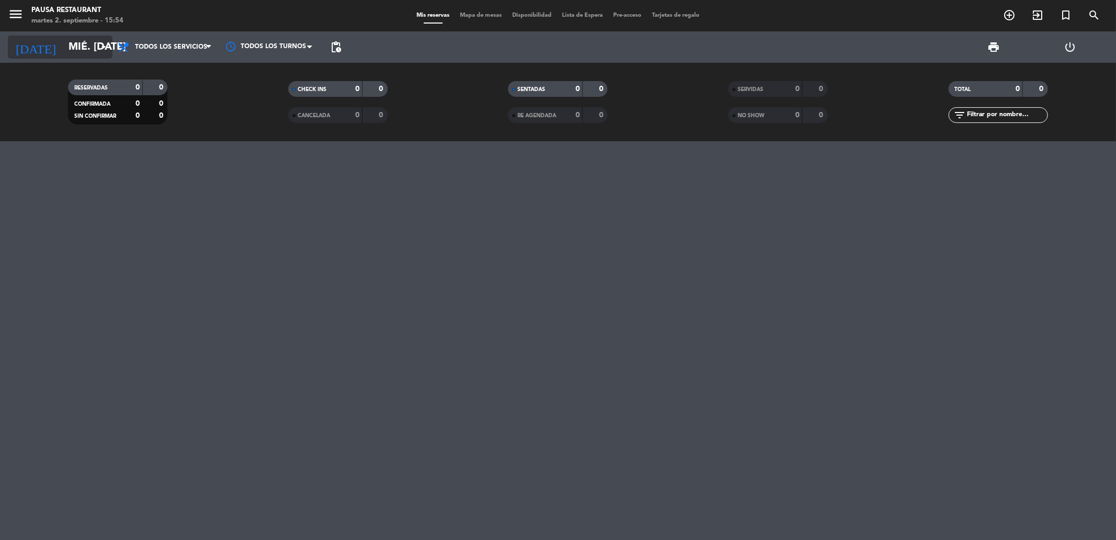
click at [65, 50] on input "mié. [DATE]" at bounding box center [129, 47] width 133 height 23
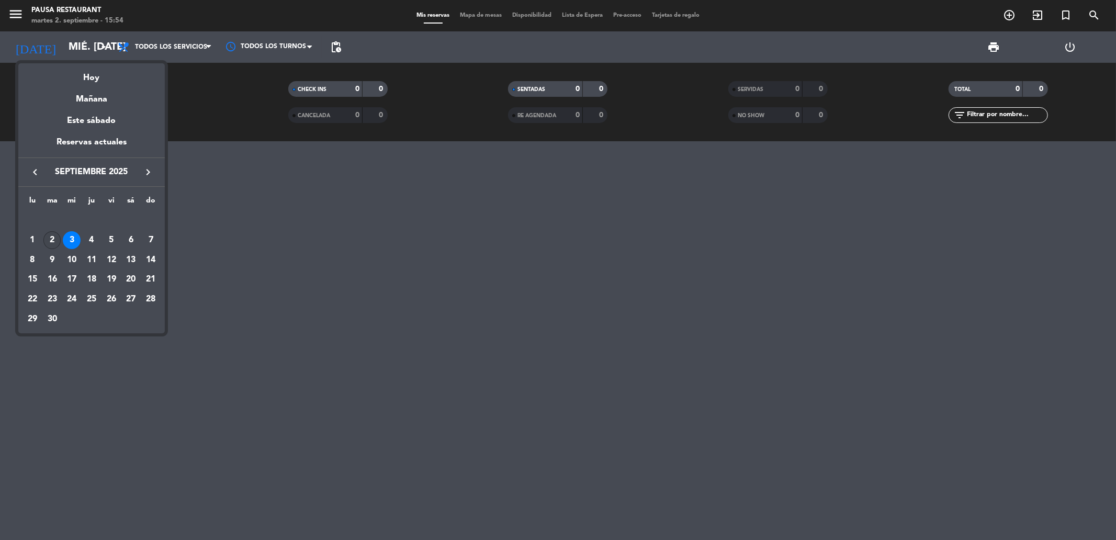
click at [51, 243] on div "2" at bounding box center [52, 240] width 18 height 18
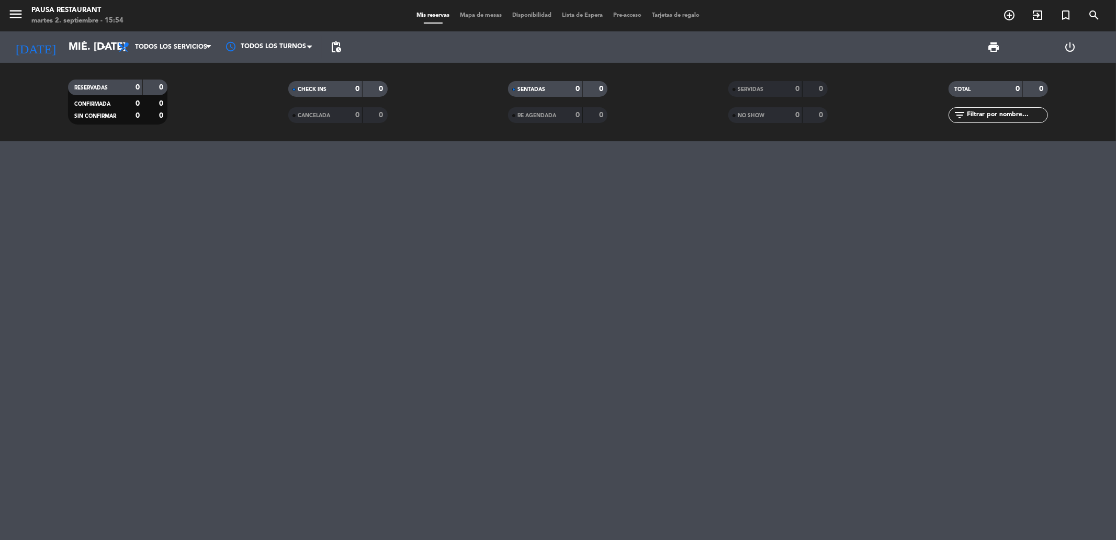
type input "[DATE] sep."
